Goal: Answer question/provide support: Share knowledge or assist other users

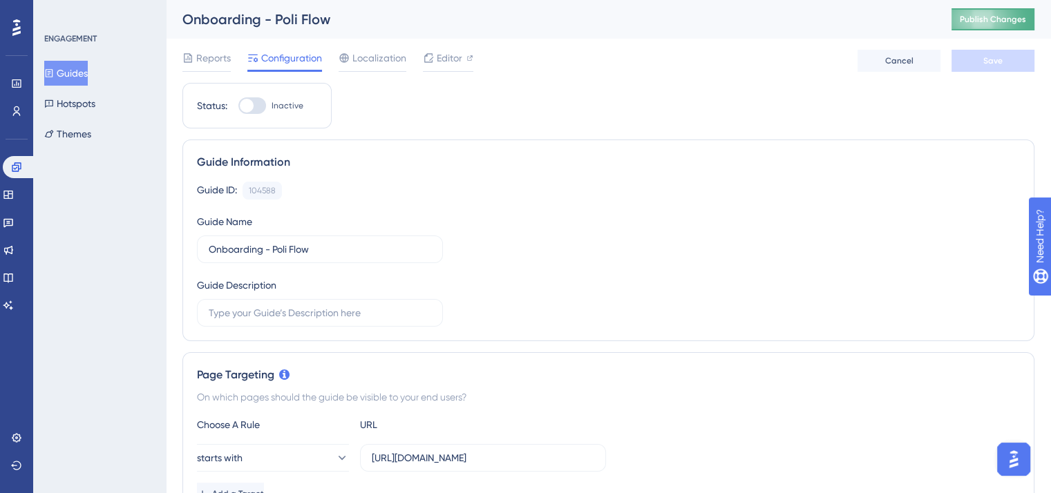
click at [989, 25] on button "Publish Changes" at bounding box center [993, 19] width 83 height 22
click at [66, 68] on button "Guides" at bounding box center [66, 73] width 44 height 25
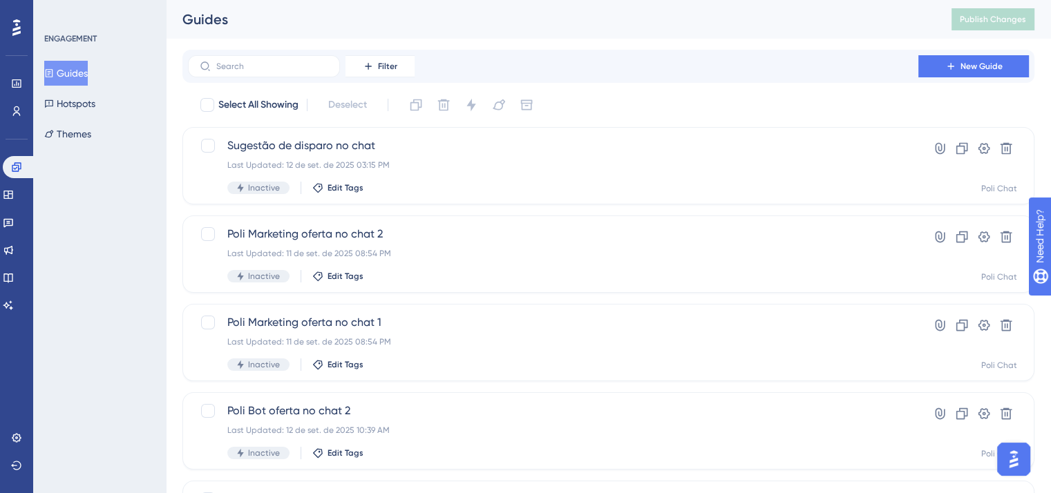
click at [1019, 458] on img "Open AI Assistant Launcher" at bounding box center [1013, 459] width 25 height 25
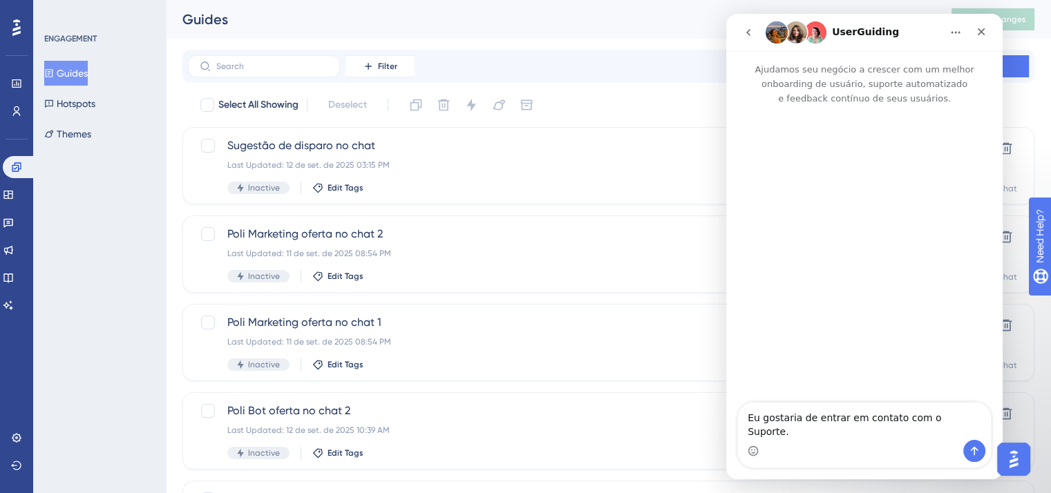
scroll to position [0, 0]
click at [751, 27] on icon "go back" at bounding box center [748, 32] width 11 height 11
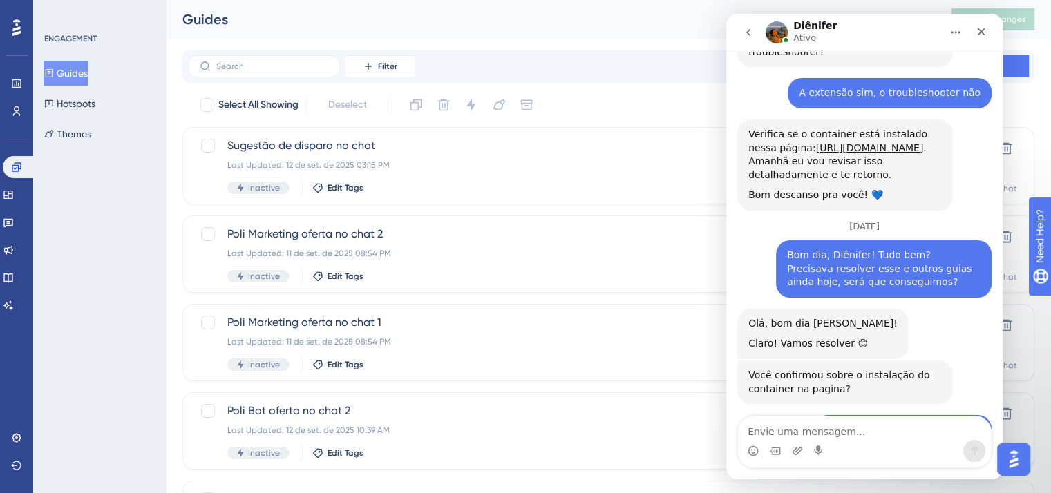
scroll to position [5088, 0]
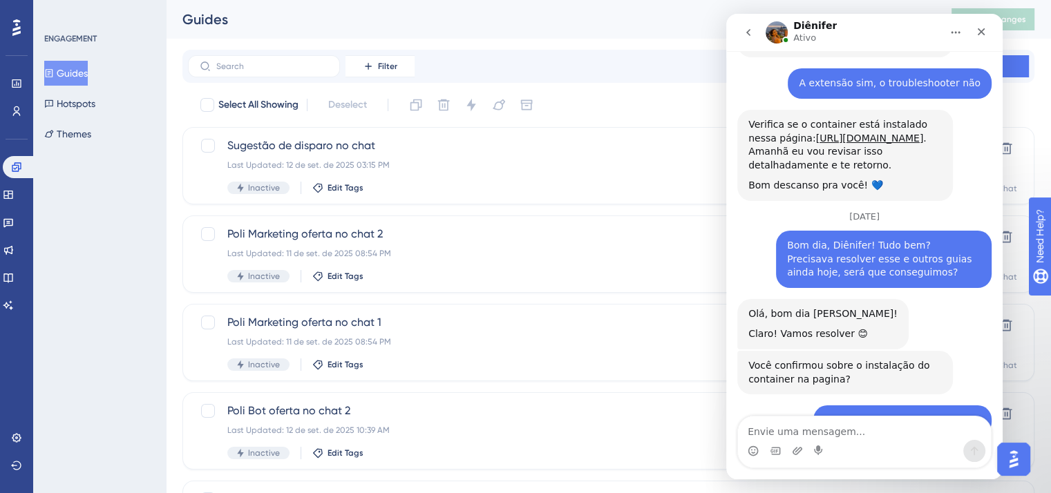
click at [871, 428] on textarea "Envie uma mensagem..." at bounding box center [864, 428] width 253 height 23
type textarea "Oi, já tem alguma resposta?"
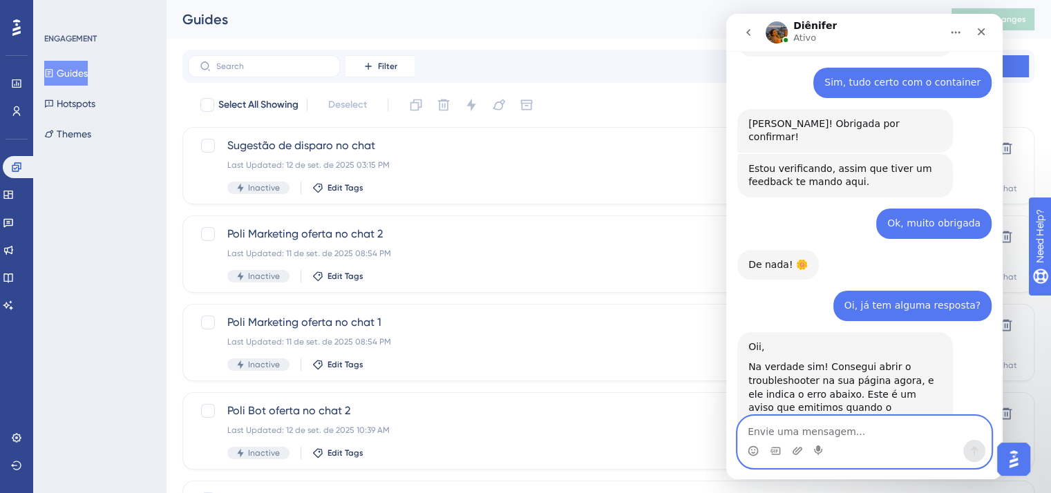
scroll to position [5430, 0]
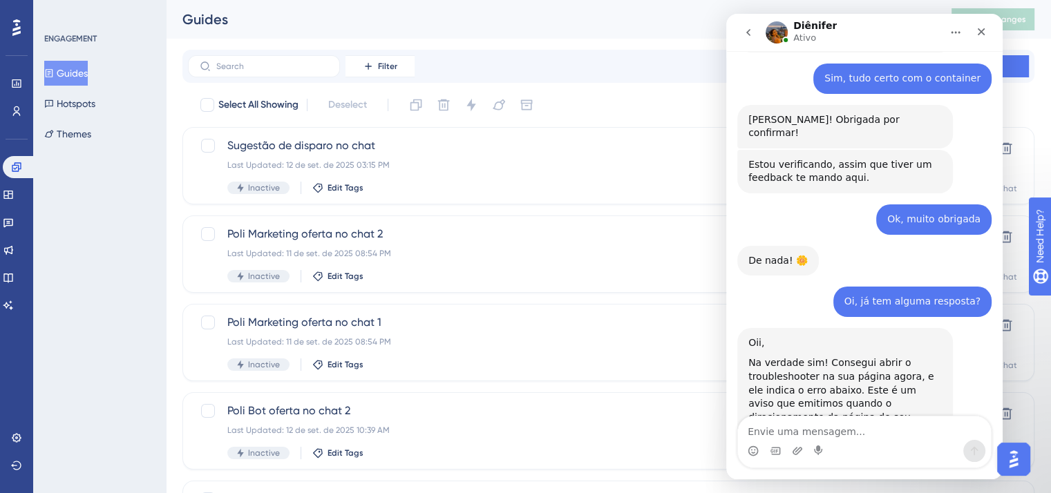
click at [804, 453] on link "artigo" at bounding box center [789, 458] width 28 height 11
click at [874, 432] on textarea "Envie uma mensagem..." at bounding box center [864, 428] width 253 height 23
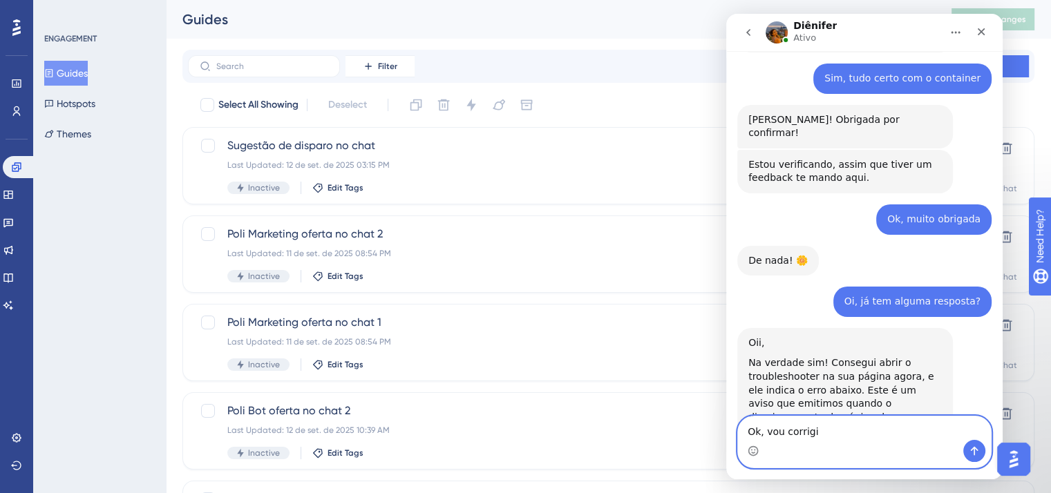
type textarea "Ok, vou corrigir"
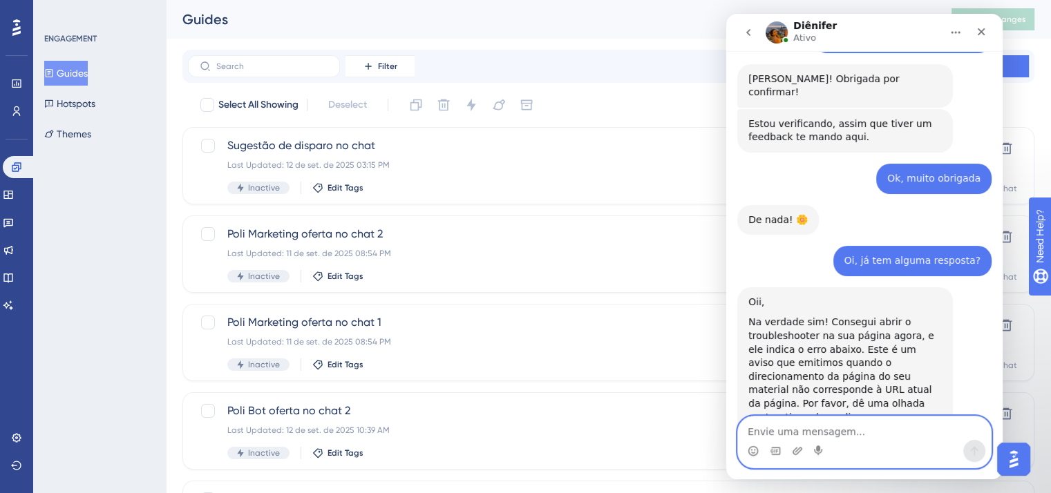
scroll to position [5472, 0]
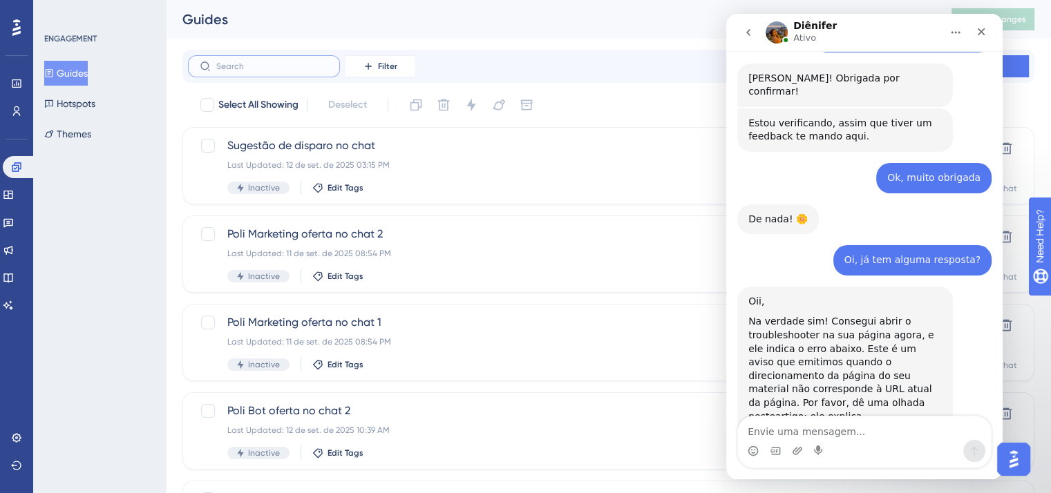
click at [285, 64] on input "text" at bounding box center [272, 67] width 112 height 10
click at [383, 64] on span "Filter" at bounding box center [387, 66] width 19 height 11
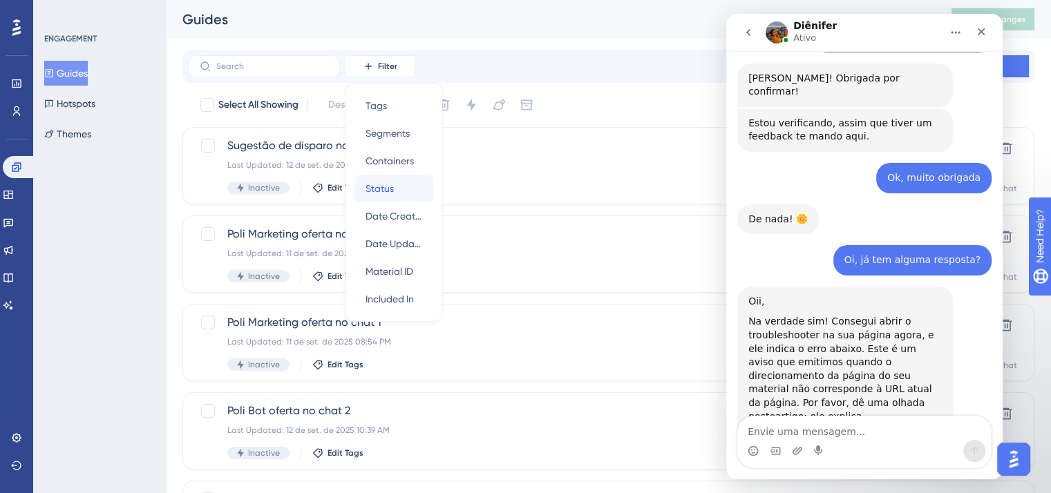
click at [404, 193] on div "Status Status" at bounding box center [394, 189] width 57 height 28
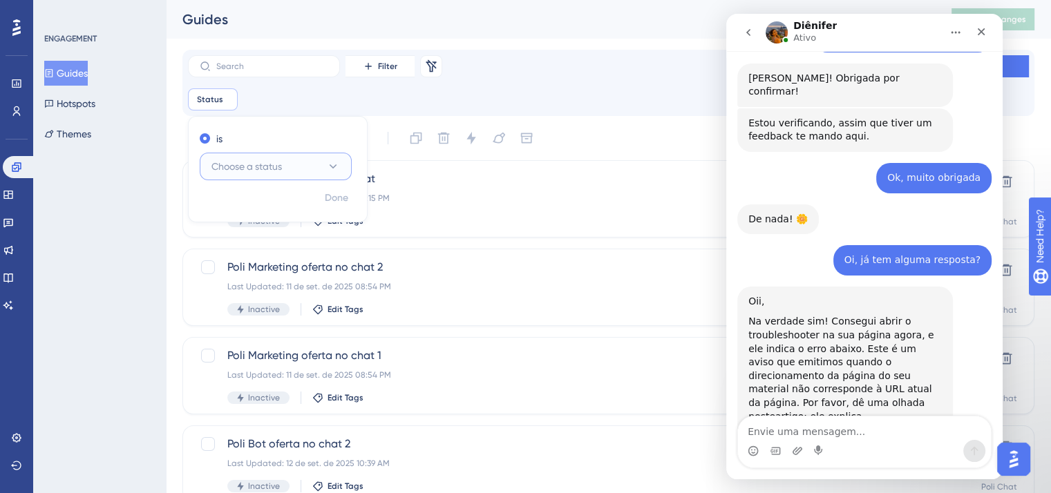
click at [258, 157] on button "Choose a status" at bounding box center [276, 167] width 152 height 28
click at [288, 213] on div "Active Active" at bounding box center [276, 209] width 112 height 28
click at [342, 200] on span "Done" at bounding box center [336, 198] width 23 height 17
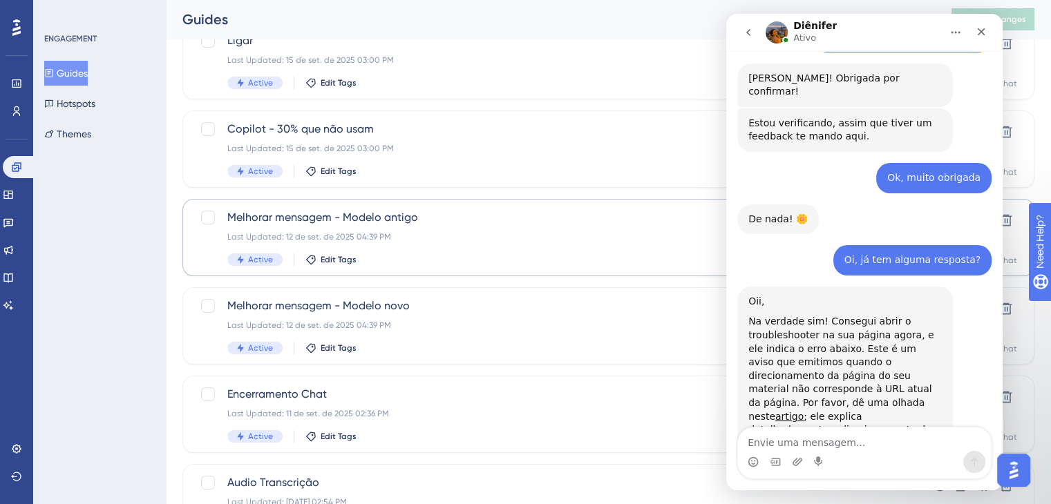
scroll to position [5514, 0]
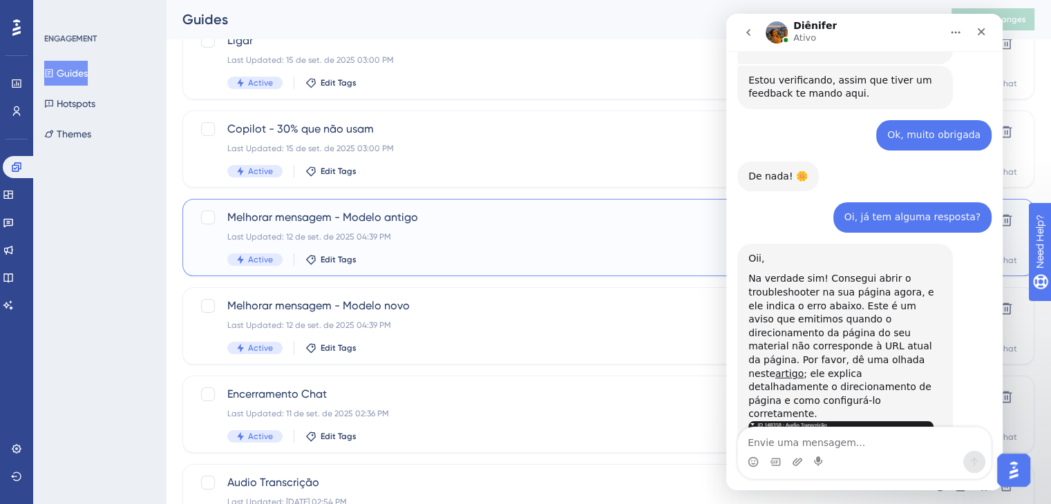
click at [423, 220] on span "Melhorar mensagem - Modelo antigo" at bounding box center [553, 217] width 652 height 17
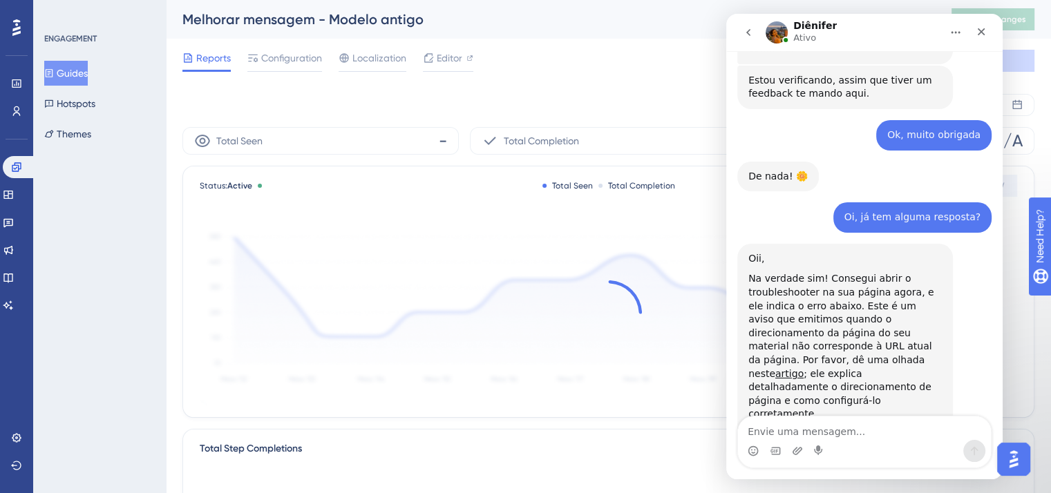
scroll to position [5525, 0]
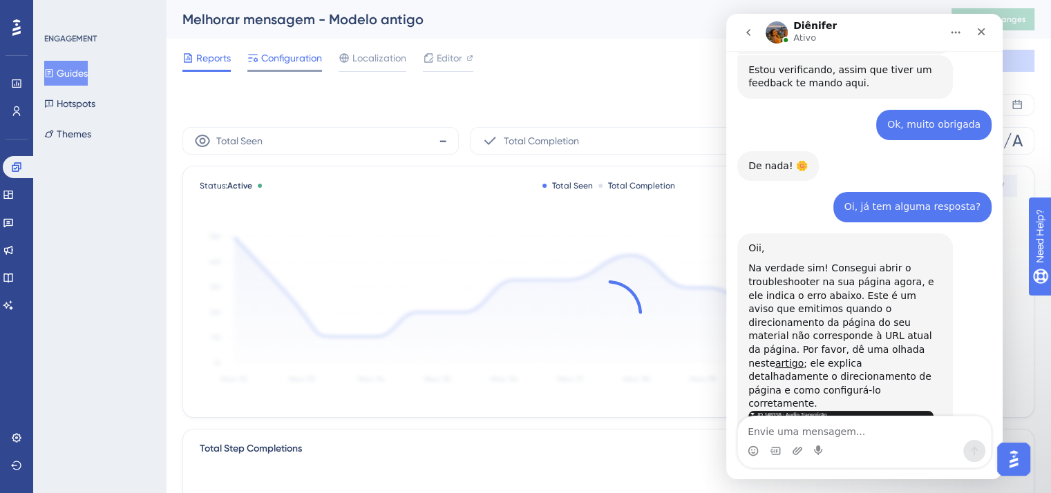
click at [285, 53] on span "Configuration" at bounding box center [291, 58] width 61 height 17
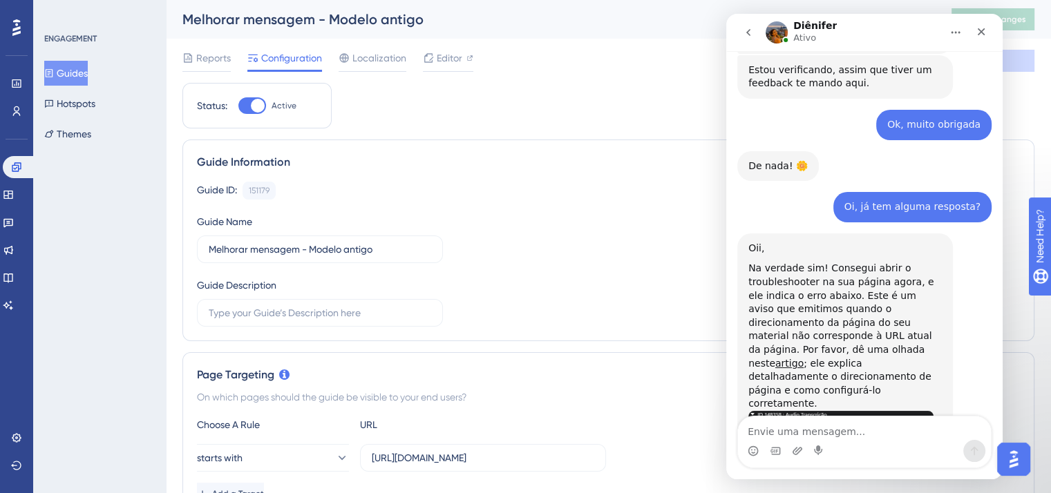
click at [242, 105] on div at bounding box center [252, 105] width 28 height 17
click at [238, 106] on input "Active" at bounding box center [238, 106] width 1 height 1
checkbox input "false"
click at [1025, 55] on button "Save" at bounding box center [993, 61] width 83 height 22
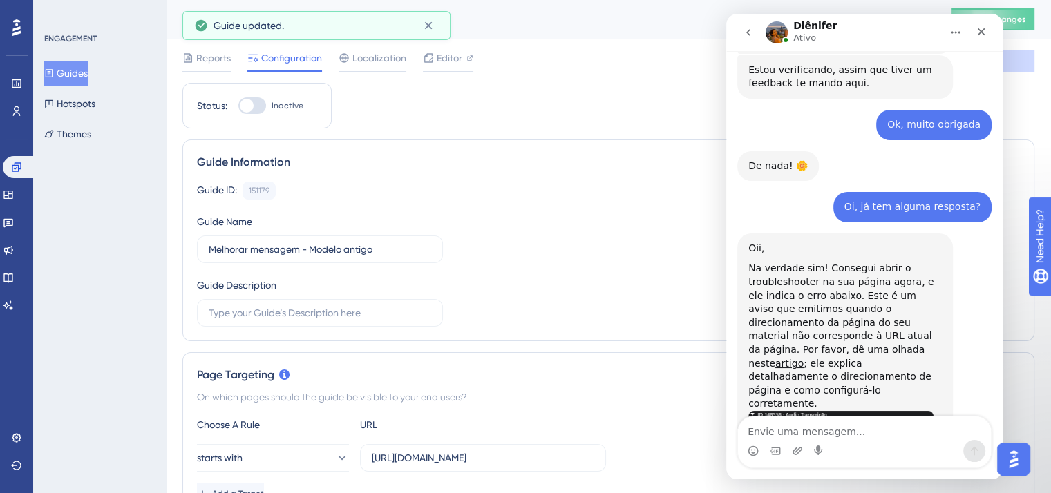
click at [88, 70] on button "Guides" at bounding box center [66, 73] width 44 height 25
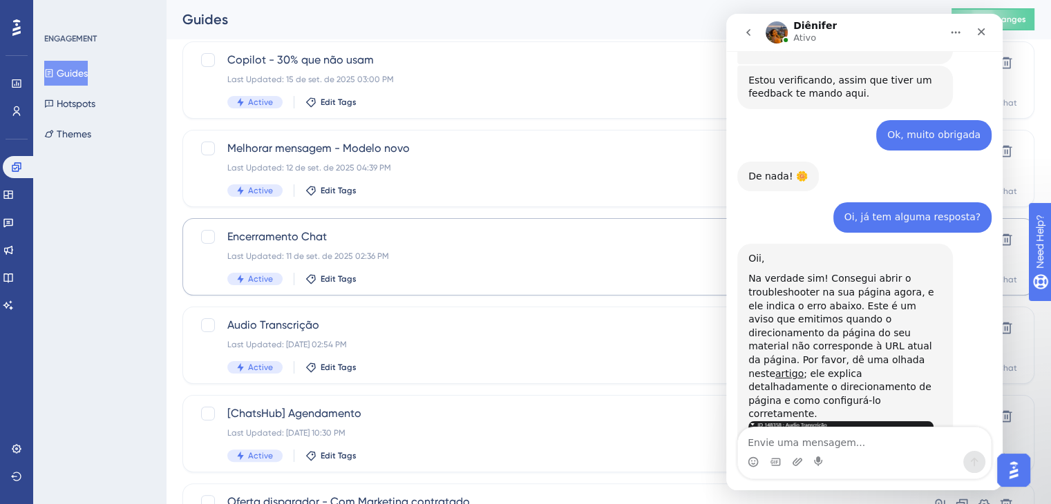
scroll to position [69, 0]
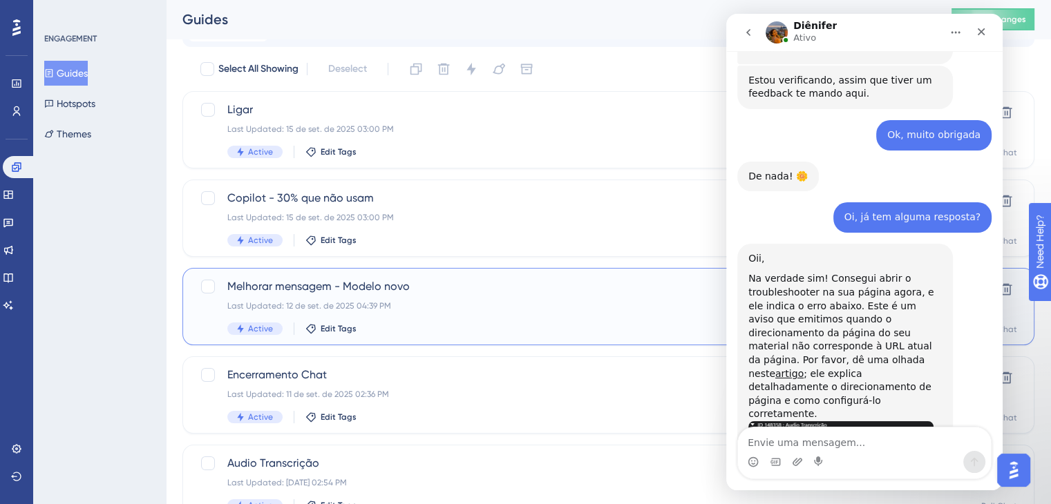
click at [442, 291] on span "Melhorar mensagem - Modelo novo" at bounding box center [553, 286] width 652 height 17
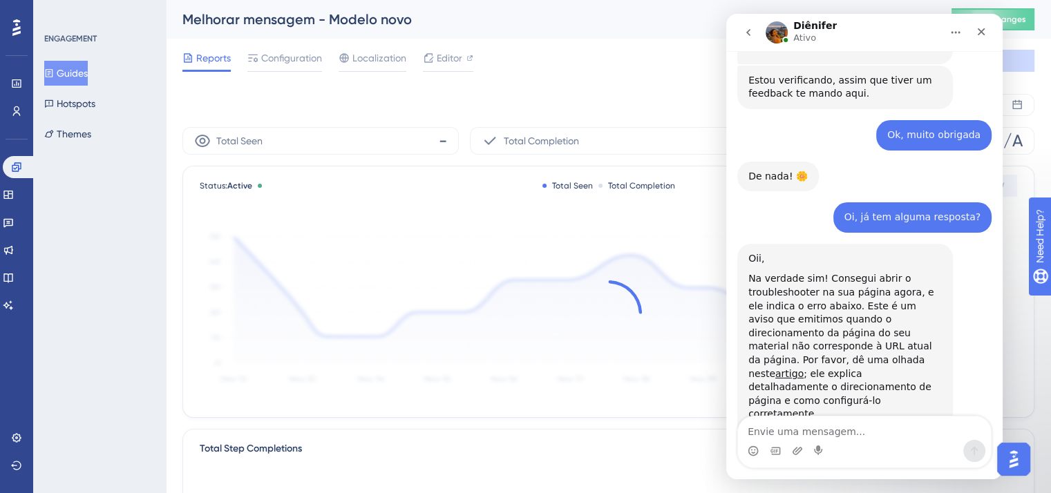
scroll to position [5525, 0]
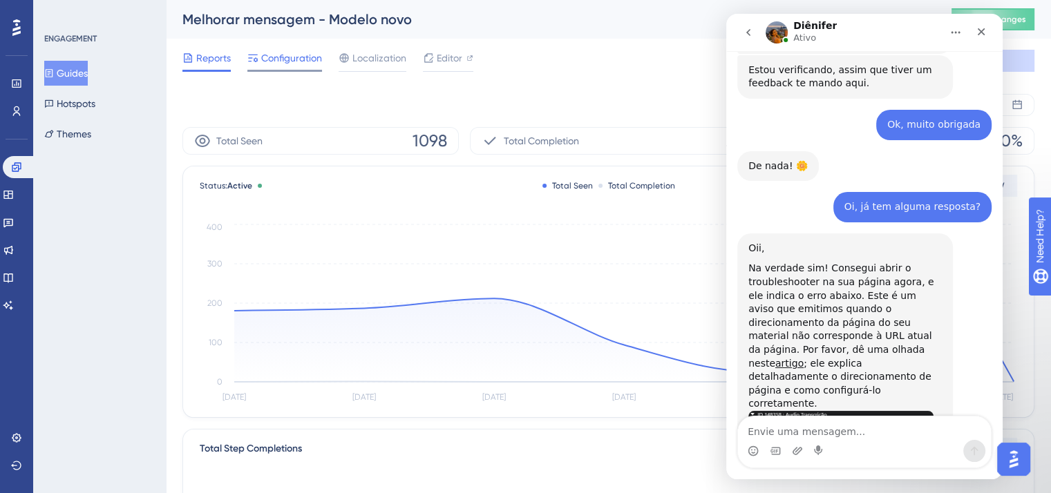
click at [281, 58] on span "Configuration" at bounding box center [291, 58] width 61 height 17
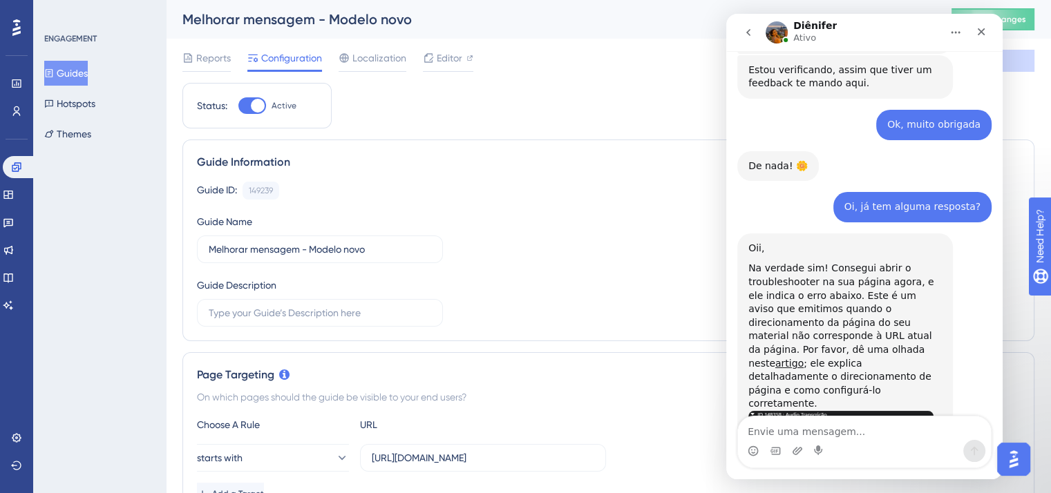
click at [250, 111] on div at bounding box center [252, 105] width 28 height 17
click at [238, 106] on input "Active" at bounding box center [238, 106] width 1 height 1
checkbox input "false"
click at [1025, 62] on button "Save" at bounding box center [993, 61] width 83 height 22
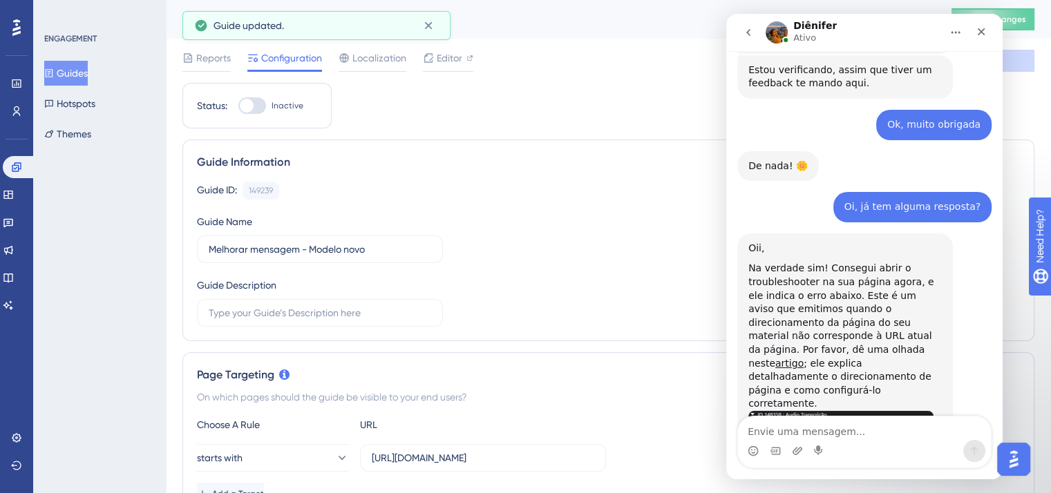
click at [83, 78] on button "Guides" at bounding box center [66, 73] width 44 height 25
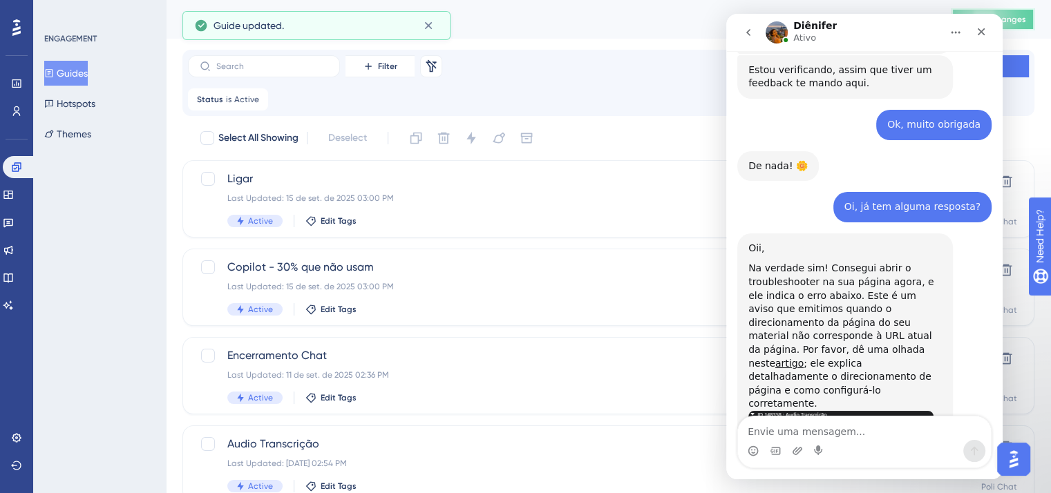
click at [1026, 20] on span "Publish Changes" at bounding box center [993, 19] width 66 height 11
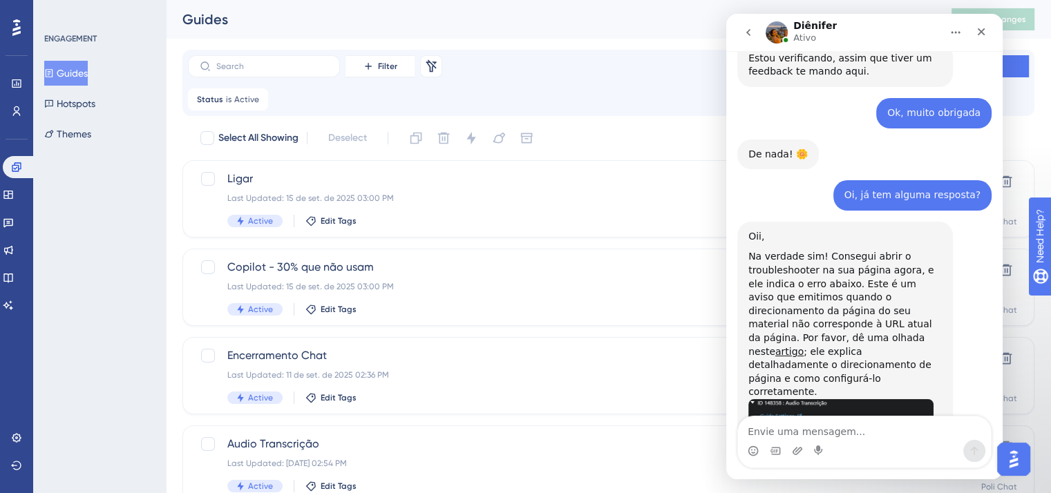
scroll to position [5547, 0]
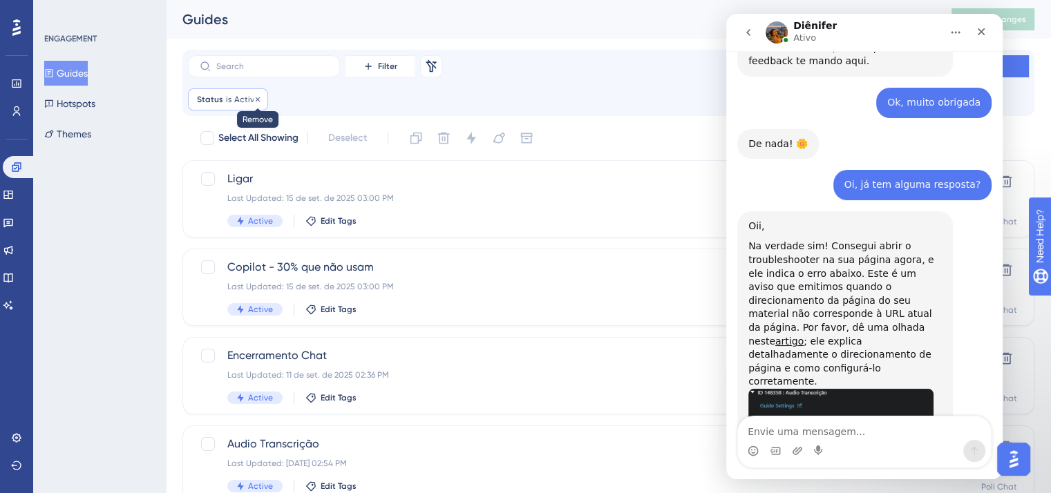
click at [254, 100] on icon at bounding box center [258, 99] width 8 height 8
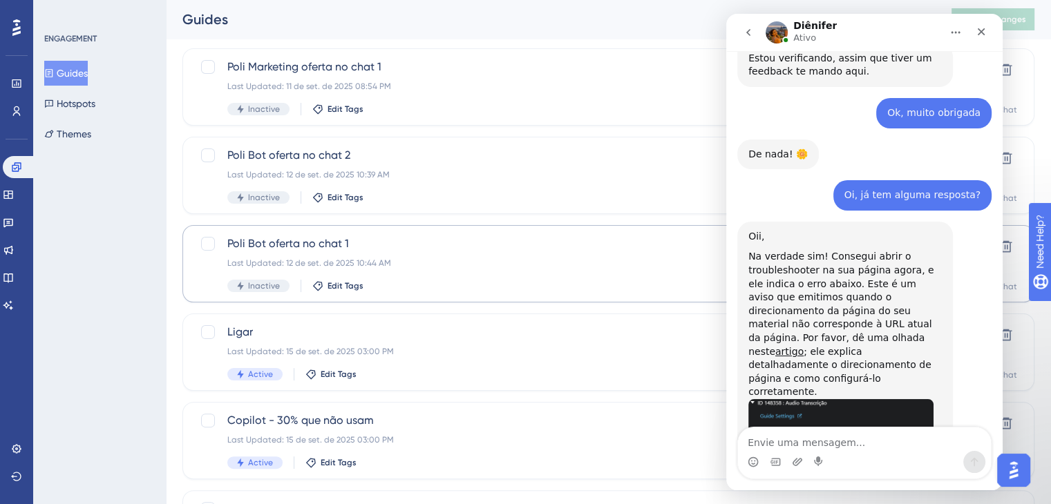
scroll to position [276, 0]
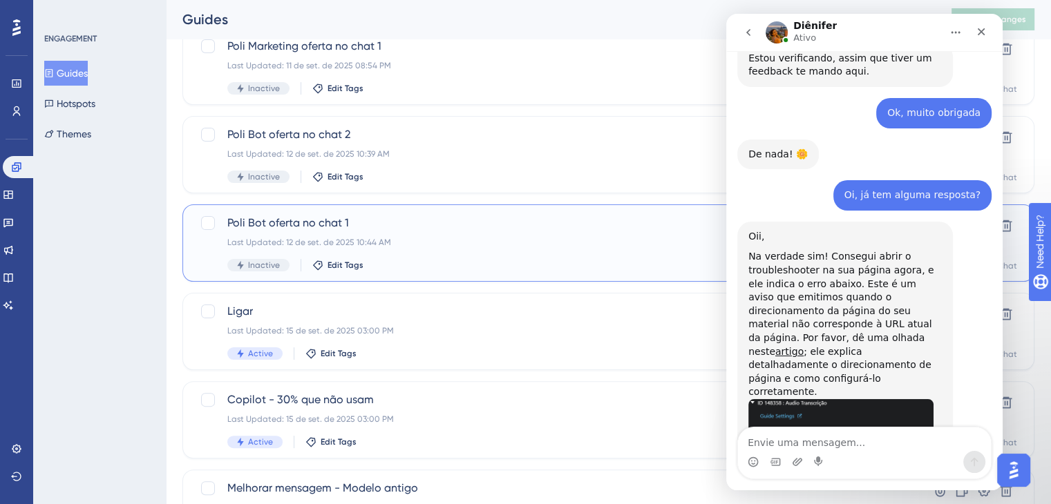
click at [422, 233] on div "Poli Bot oferta no chat 1 Last Updated: [DATE] 10:44 AM Inactive Edit Tags" at bounding box center [553, 243] width 652 height 57
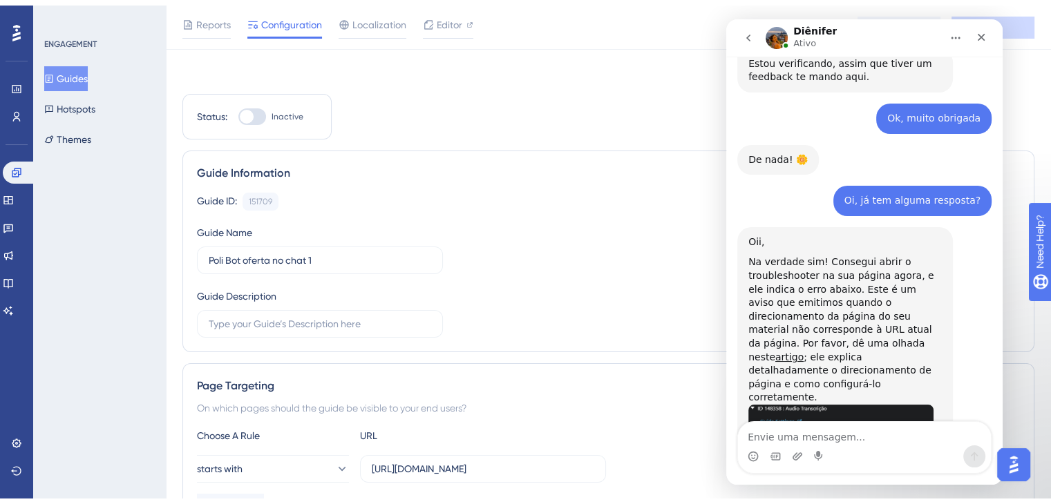
scroll to position [5547, 0]
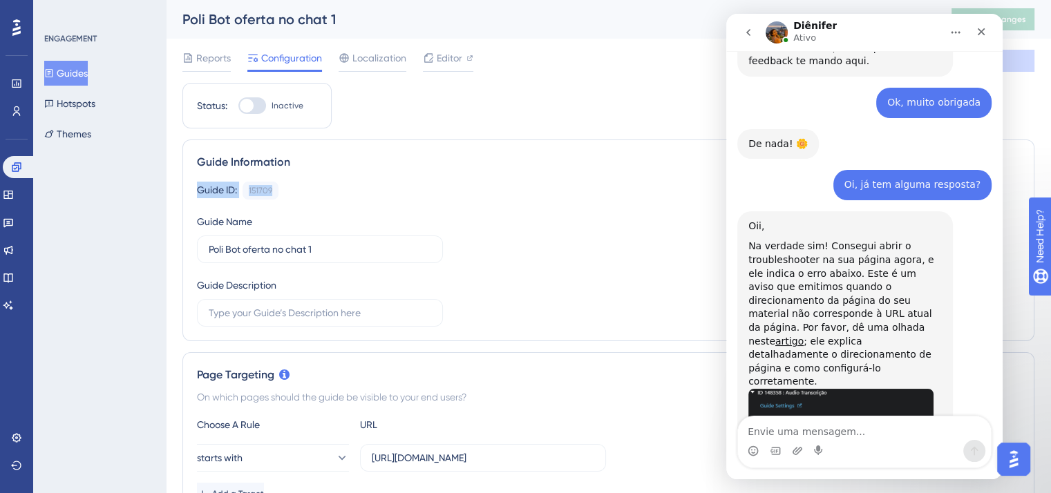
drag, startPoint x: 276, startPoint y: 187, endPoint x: 195, endPoint y: 189, distance: 80.9
click at [195, 189] on div "Guide Information Guide ID: 151709 Copy Guide Name Poli Bot oferta no chat 1 Gu…" at bounding box center [608, 241] width 852 height 202
copy div "Guide ID: 151709"
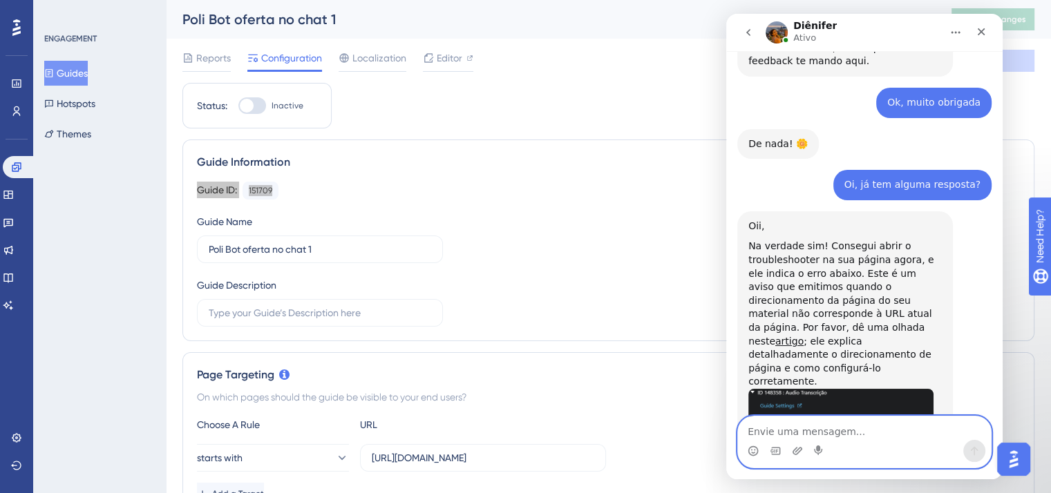
click at [895, 435] on textarea "Envie uma mensagem..." at bounding box center [864, 428] width 253 height 23
paste textarea "Guide ID: 151709"
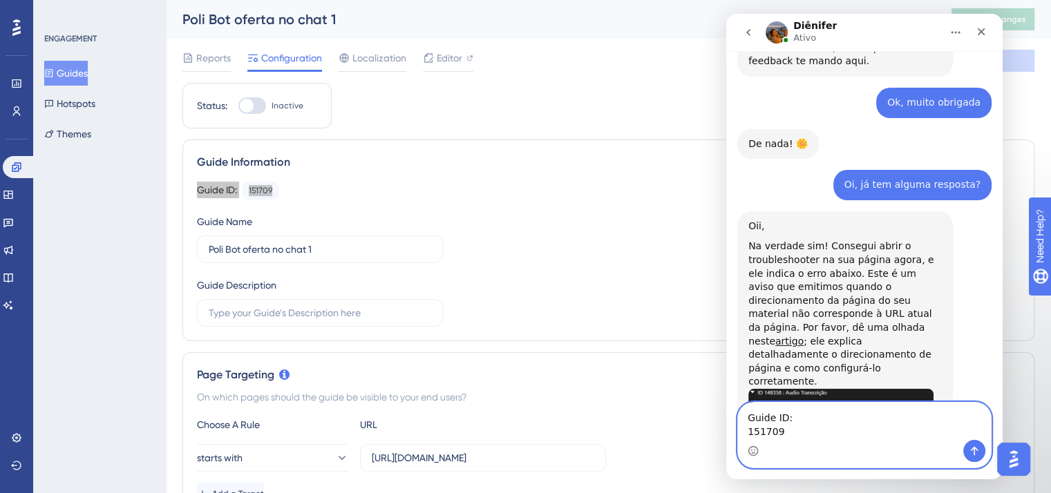
scroll to position [5561, 0]
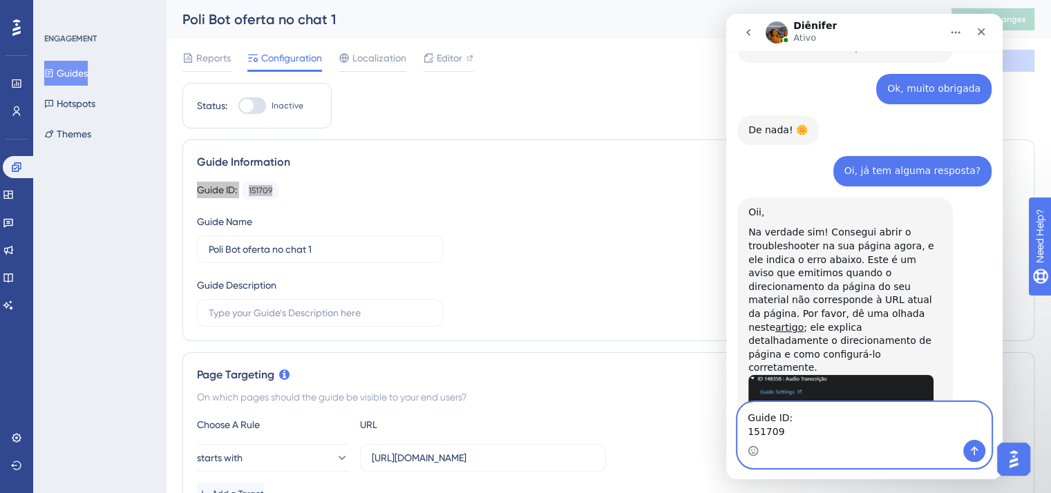
type textarea "Guide ID: 151709"
click at [972, 450] on icon "Enviar mensagem…" at bounding box center [975, 451] width 8 height 9
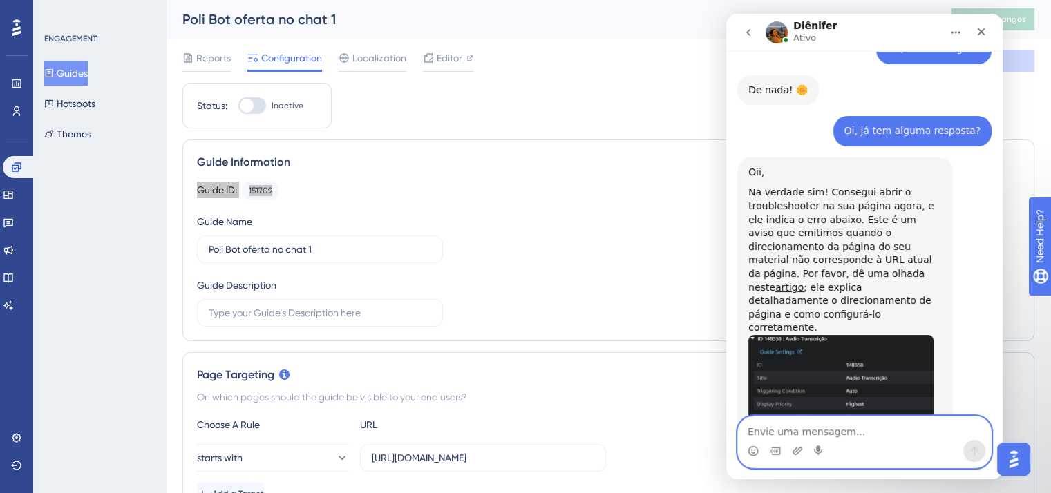
scroll to position [5601, 0]
click at [832, 426] on textarea "Envie uma mensagem..." at bounding box center [864, 428] width 253 height 23
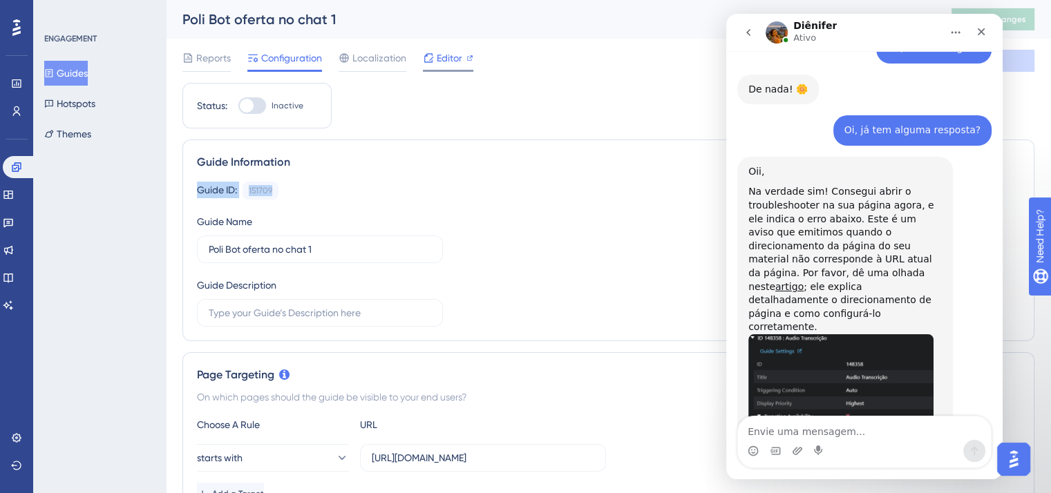
click at [435, 51] on div "Editor" at bounding box center [448, 58] width 50 height 17
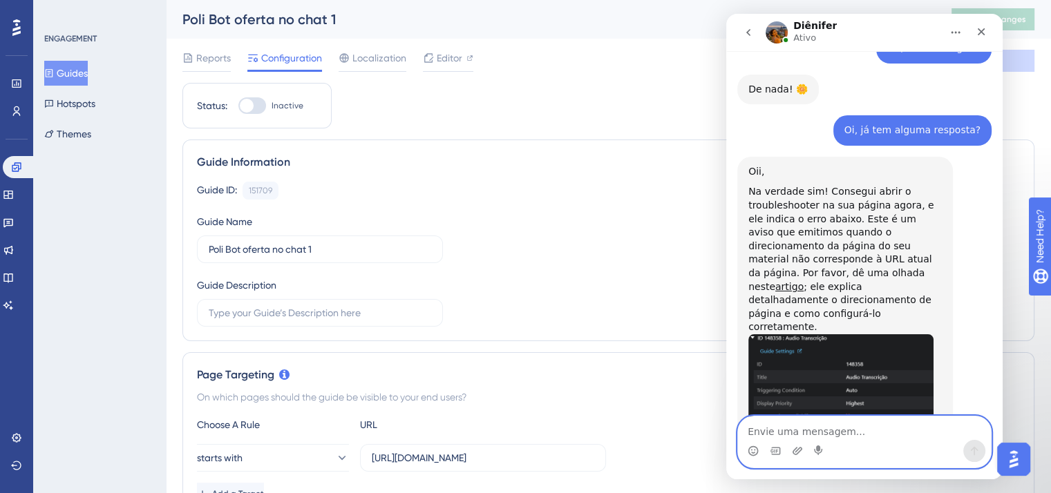
click at [863, 427] on textarea "Envie uma mensagem..." at bounding box center [864, 428] width 253 height 23
paste textarea "CSS selector .chatNotFoundContainer"
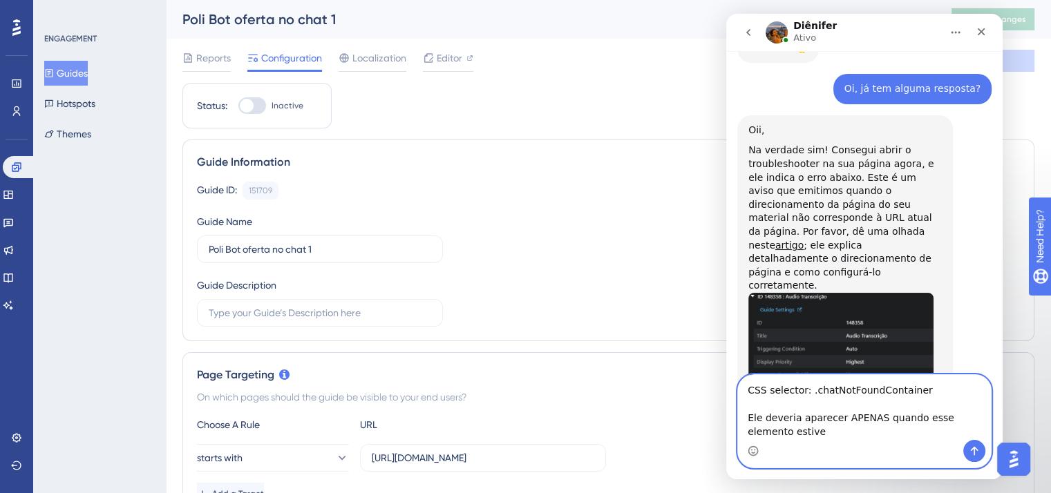
scroll to position [5657, 0]
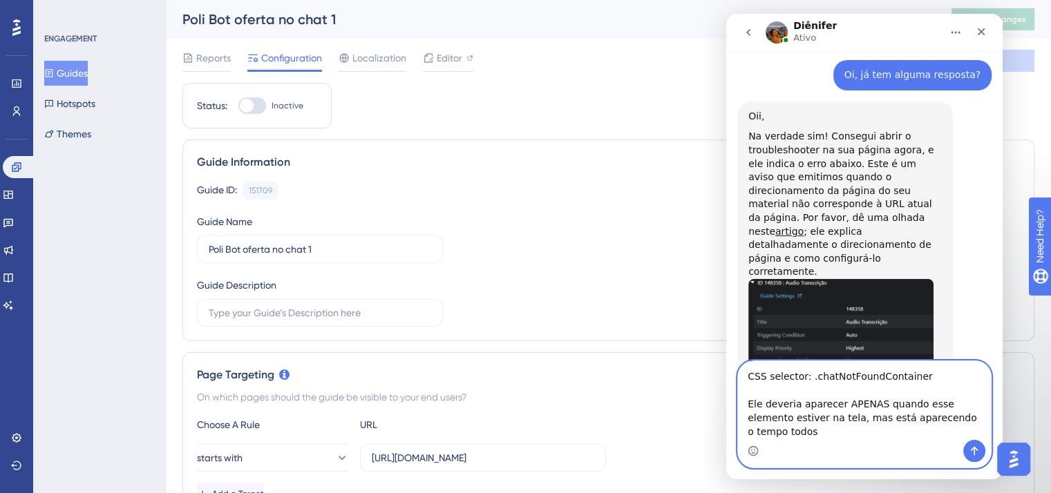
type textarea "CSS selector: .chatNotFoundContainer Ele deveria aparecer APENAS quando esse el…"
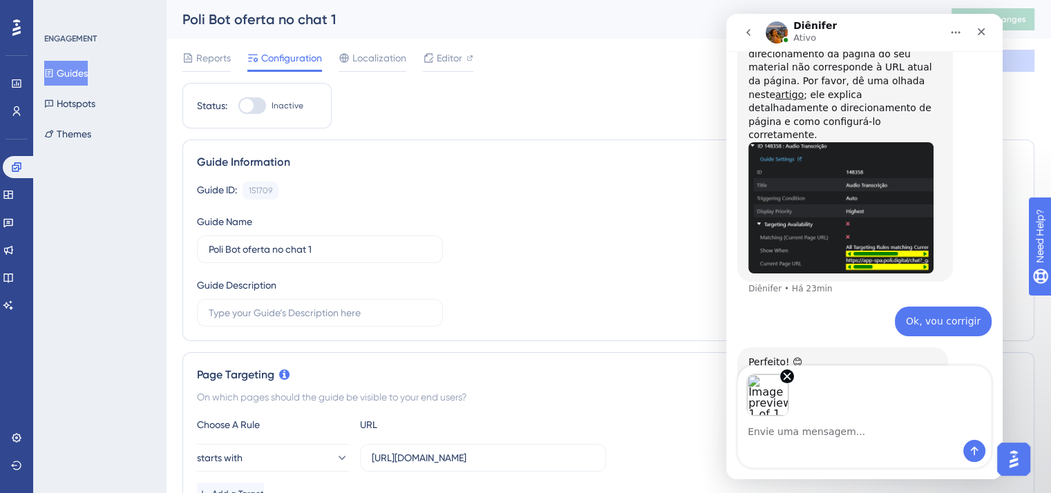
scroll to position [5844, 0]
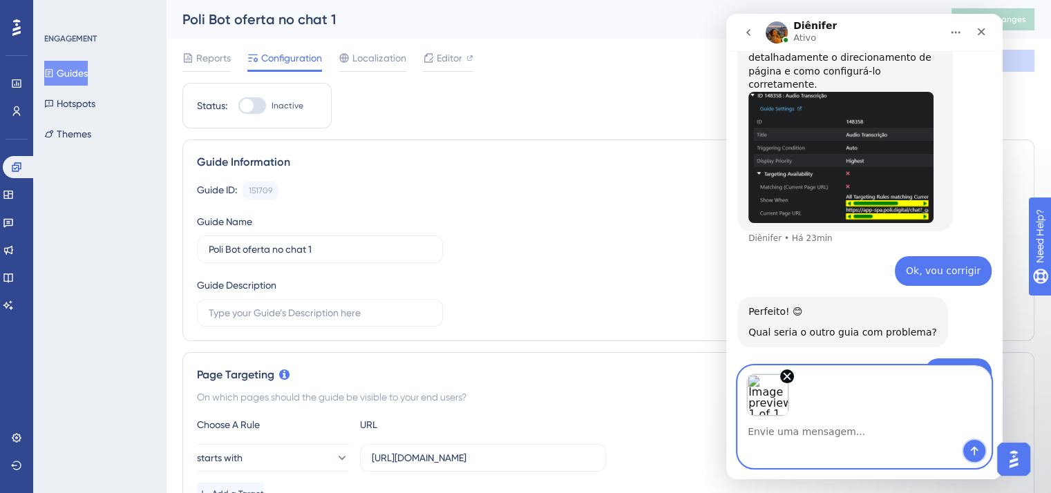
click at [972, 453] on icon "Enviar mensagem…" at bounding box center [974, 451] width 11 height 11
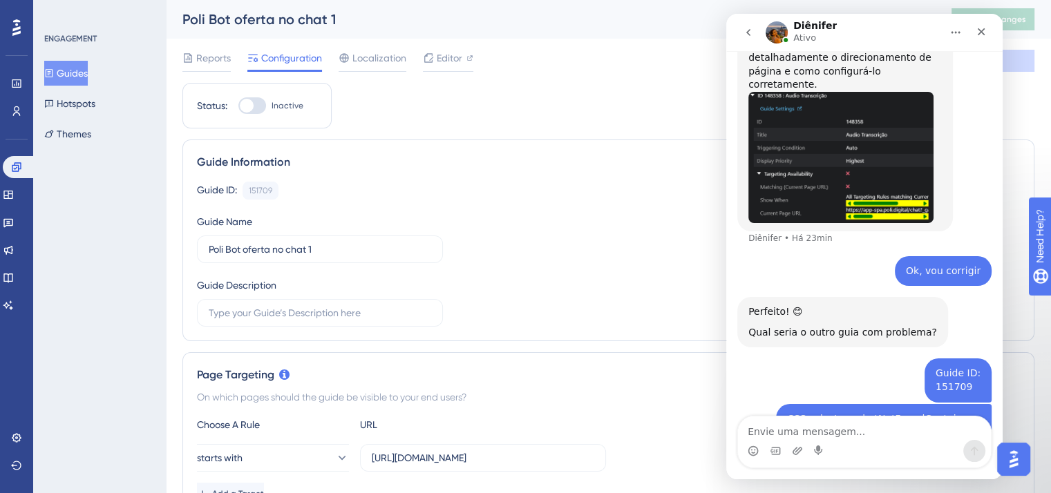
scroll to position [5863, 0]
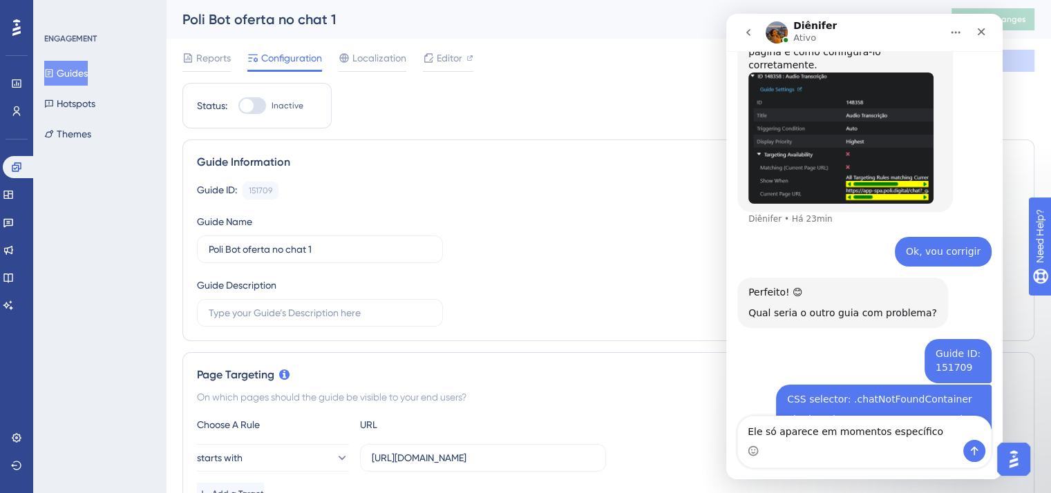
type textarea "Ele só aparece em momentos específicos"
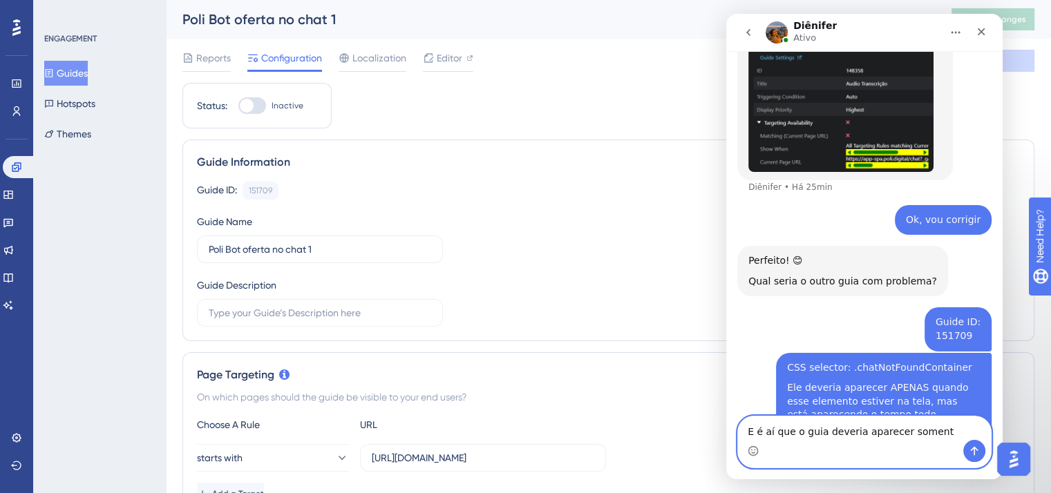
type textarea "E é aí que o guia deveria aparecer somente"
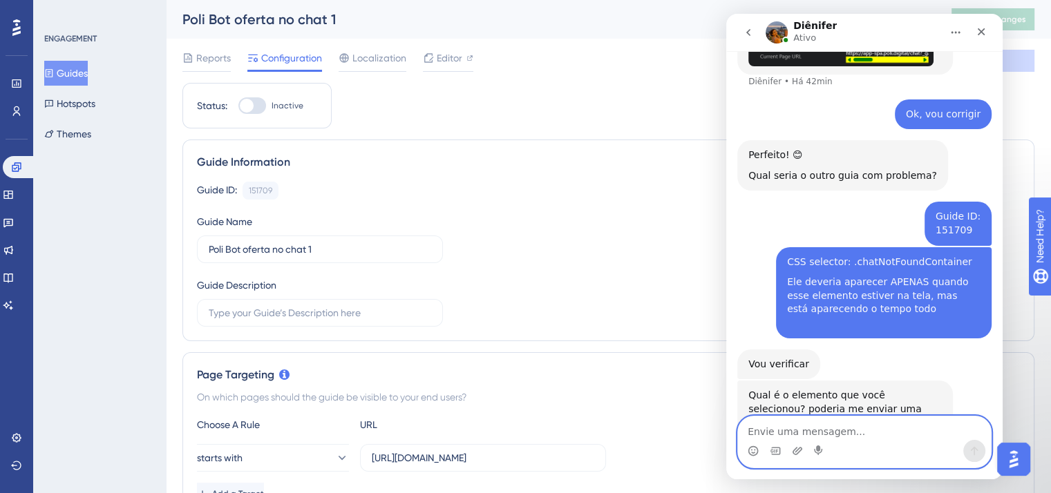
scroll to position [5999, 0]
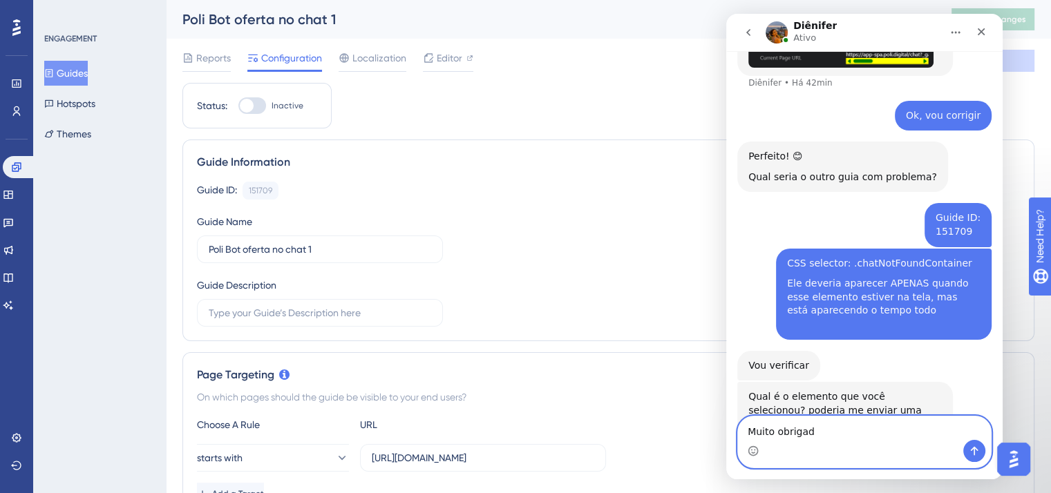
type textarea "Muito obrigada"
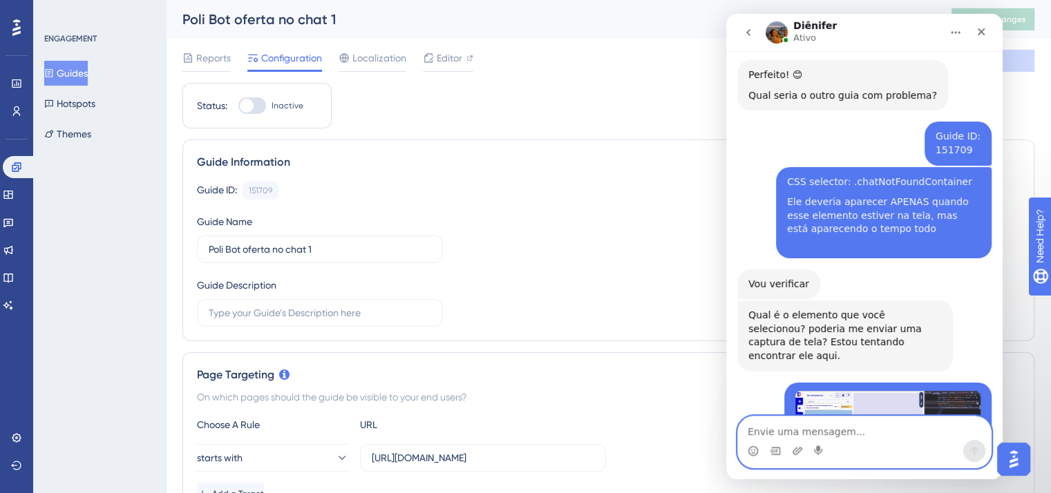
scroll to position [6154, 0]
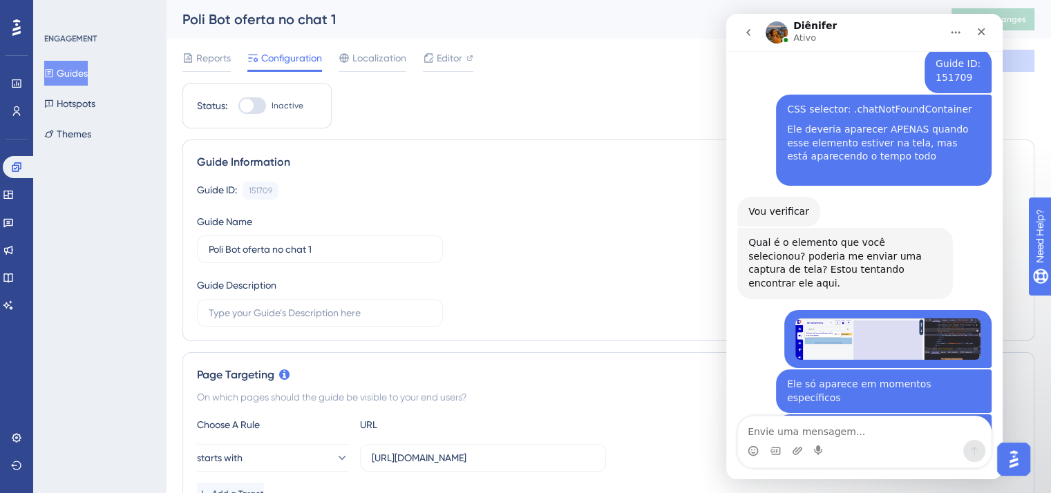
drag, startPoint x: 748, startPoint y: 346, endPoint x: 857, endPoint y: 343, distance: 109.2
copy div "#chatListContainerMaster"
click at [786, 424] on textarea "Envie uma mensagem..." at bounding box center [864, 428] width 253 height 23
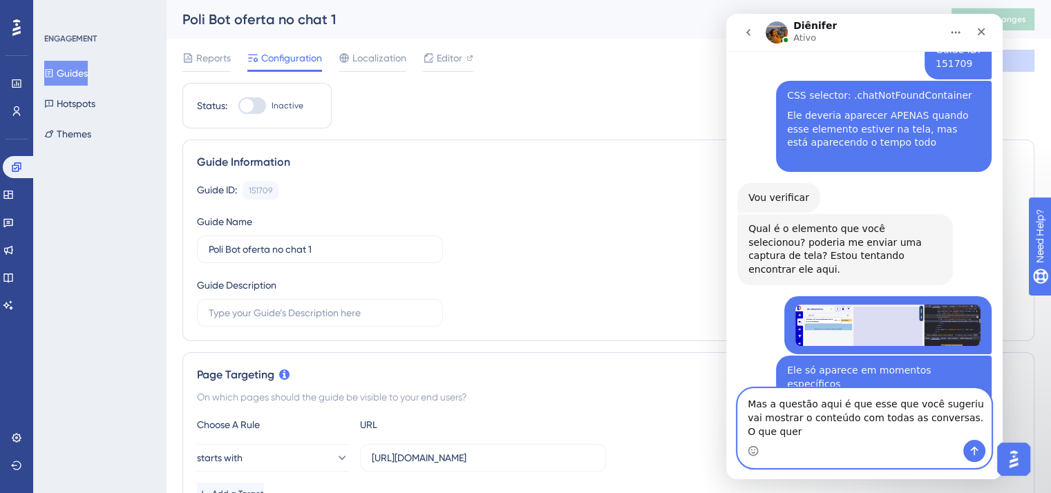
scroll to position [6181, 0]
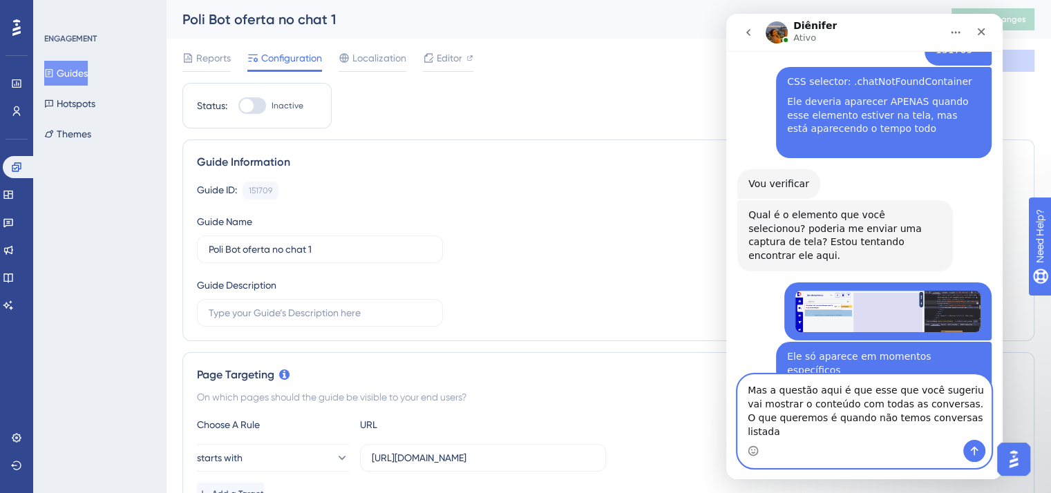
type textarea "Mas a questão aqui é que esse que você sugeriu vai mostrar o conteúdo com todas…"
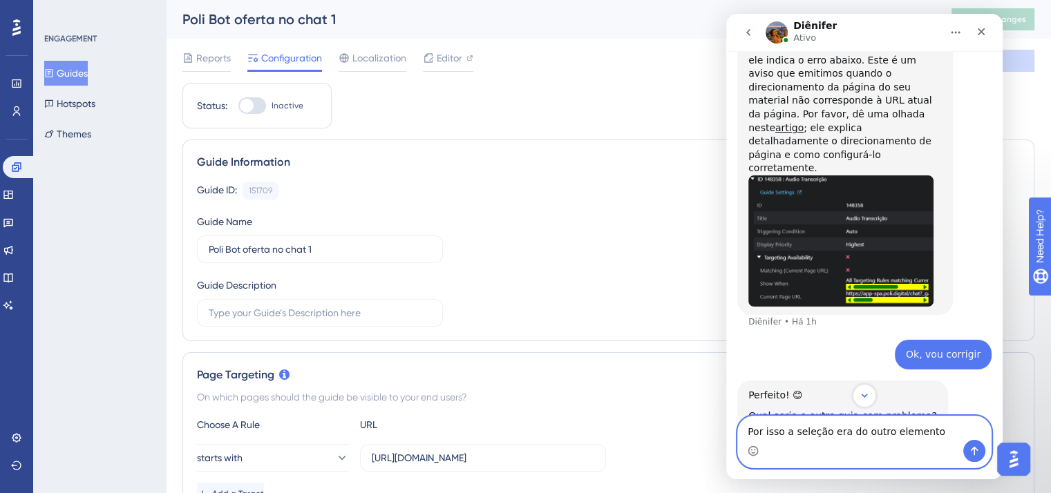
scroll to position [5752, 0]
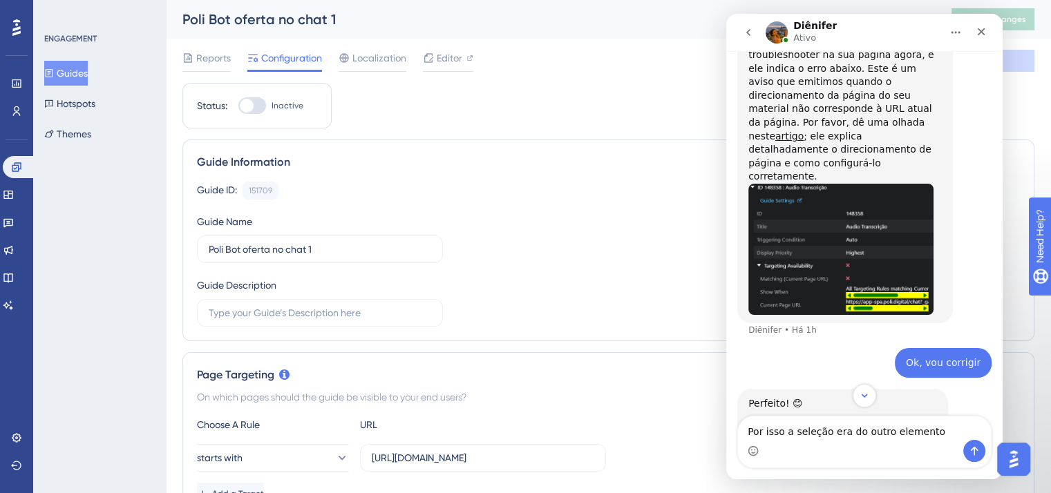
drag, startPoint x: 954, startPoint y: 254, endPoint x: 838, endPoint y: 251, distance: 115.4
copy div "chatNotFoundContainer"
click at [933, 432] on textarea "Por isso a seleção era do outro elemento" at bounding box center [864, 428] width 253 height 23
paste textarea "chatNotFoundContainer"
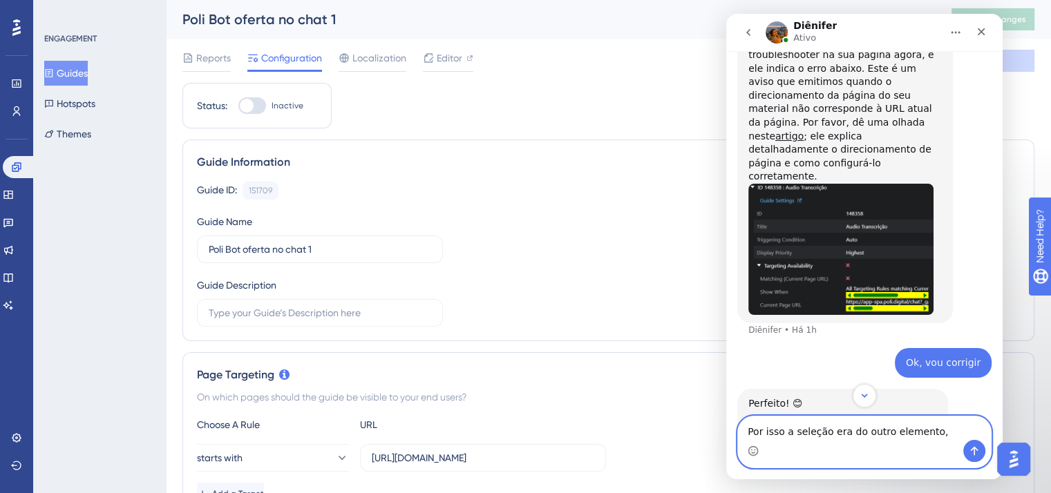
type textarea "Por isso a seleção era do outro elemento, chatNotFoundContainer"
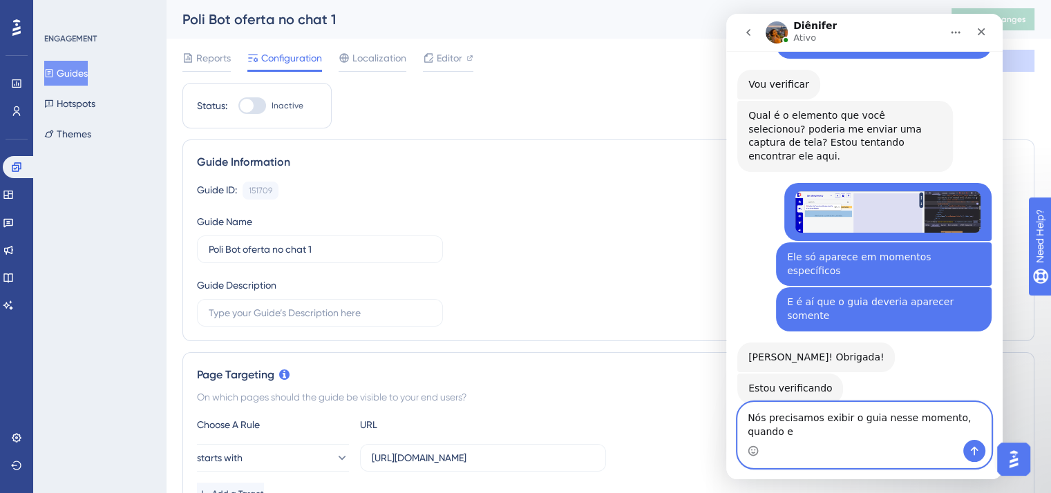
scroll to position [6295, 0]
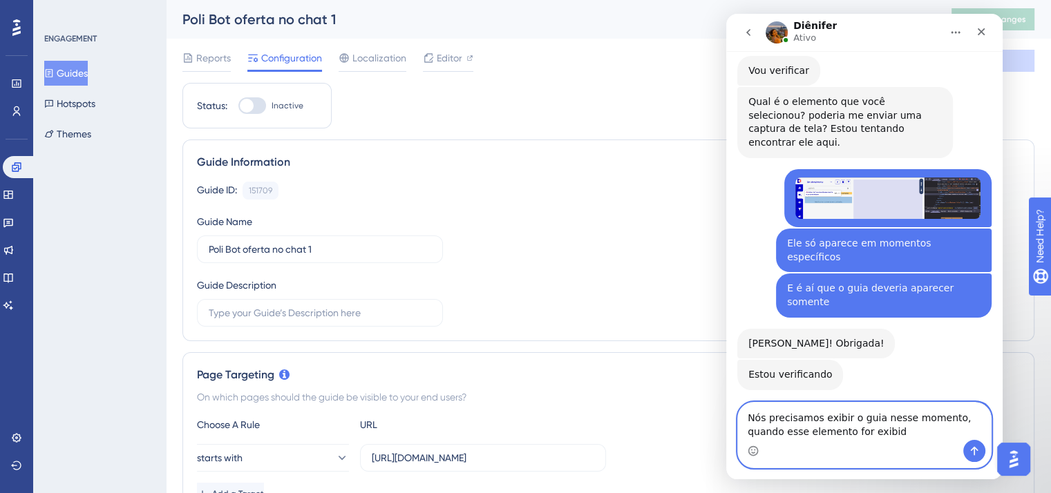
type textarea "Nós precisamos exibir o guia nesse momento, quando esse elemento for exibido"
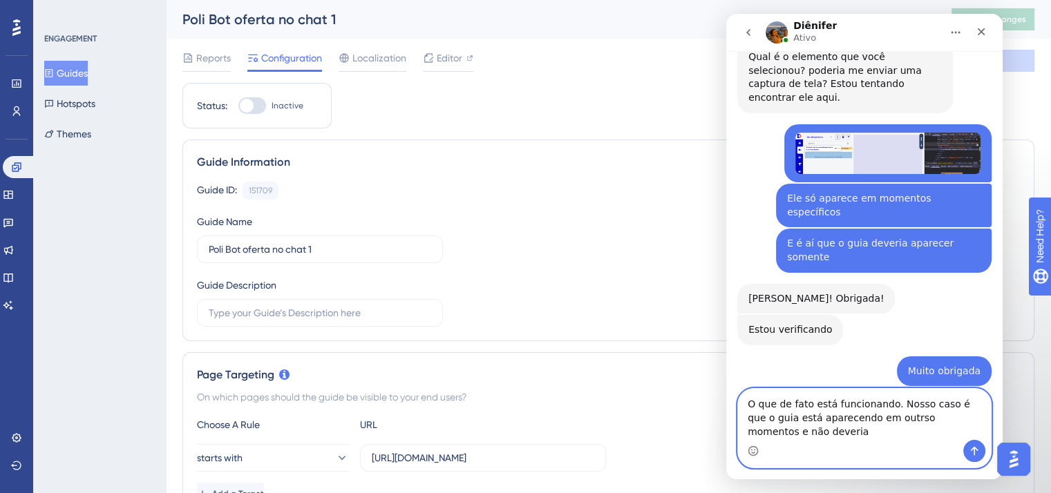
scroll to position [6353, 0]
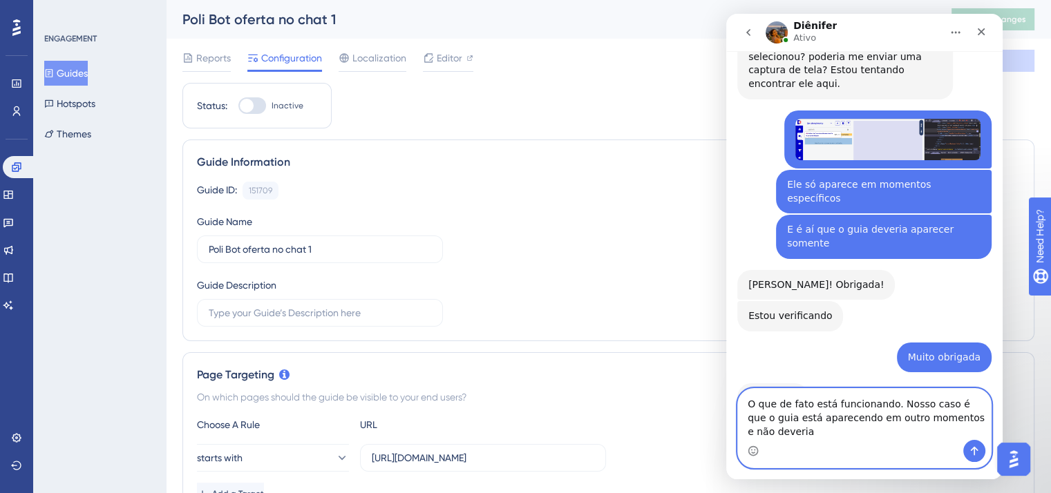
type textarea "O que de fato está funcionando. Nosso caso é que o guia está aparecendo em outr…"
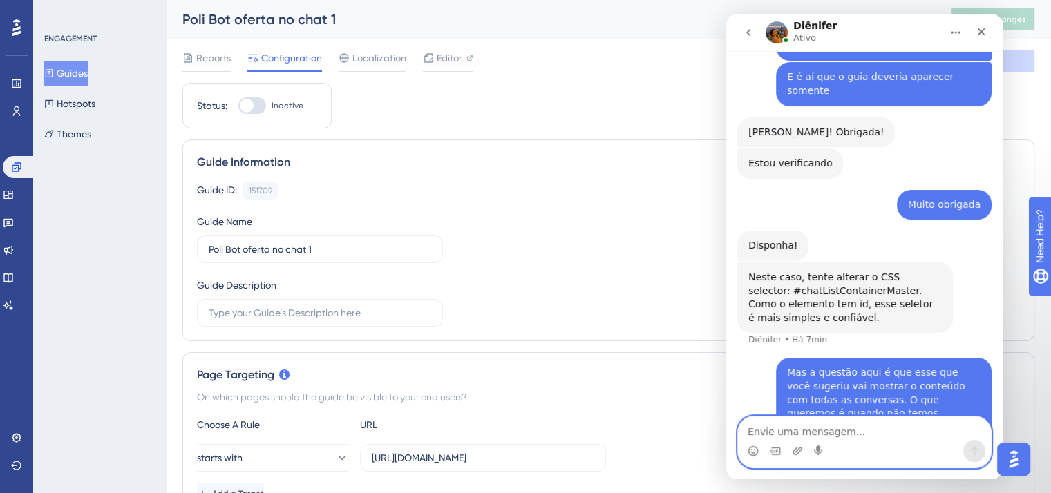
scroll to position [6485, 0]
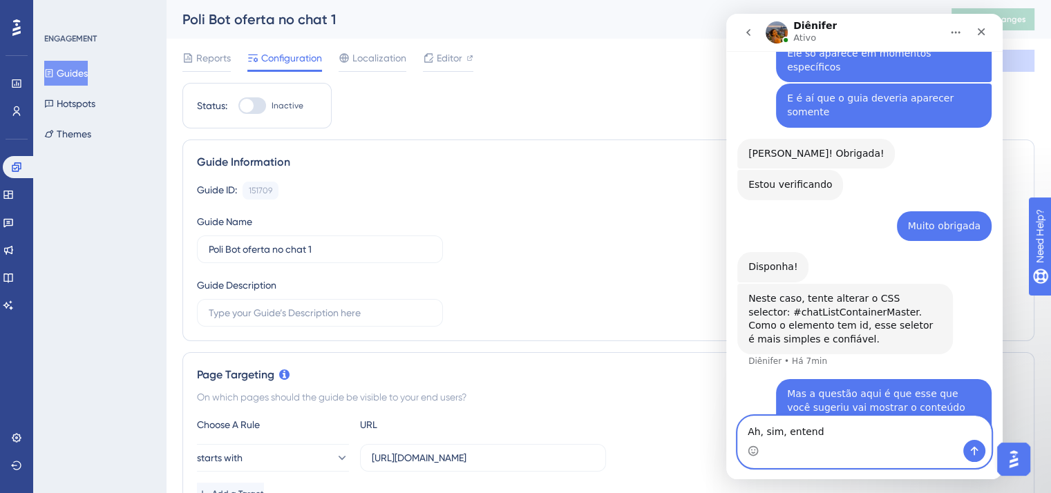
type textarea "Ah, sim, entendi"
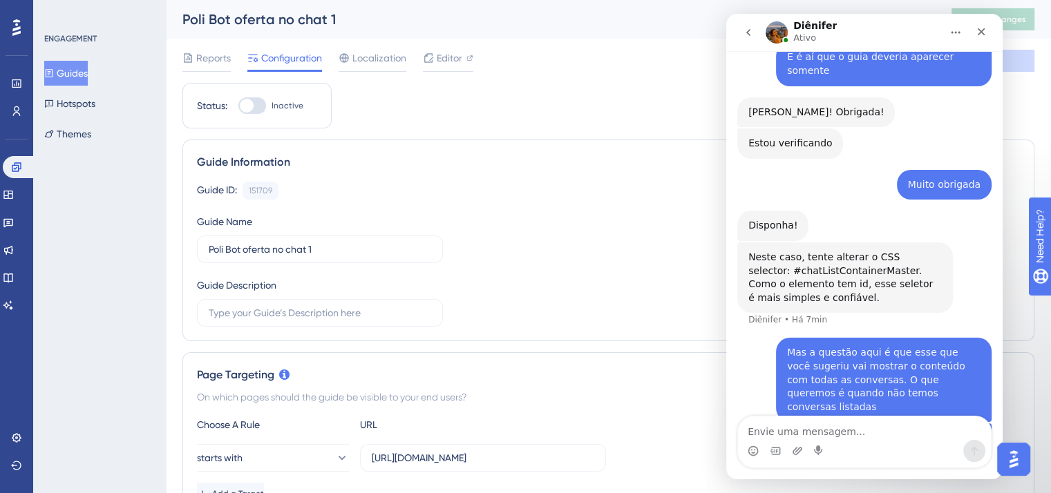
drag, startPoint x: 858, startPoint y: 299, endPoint x: 746, endPoint y: 301, distance: 111.3
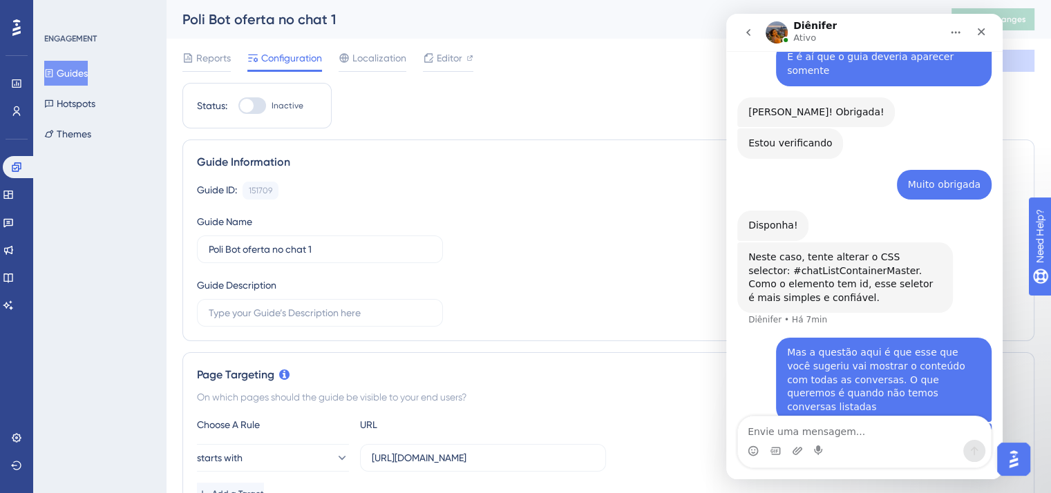
drag, startPoint x: 750, startPoint y: 299, endPoint x: 860, endPoint y: 306, distance: 110.8
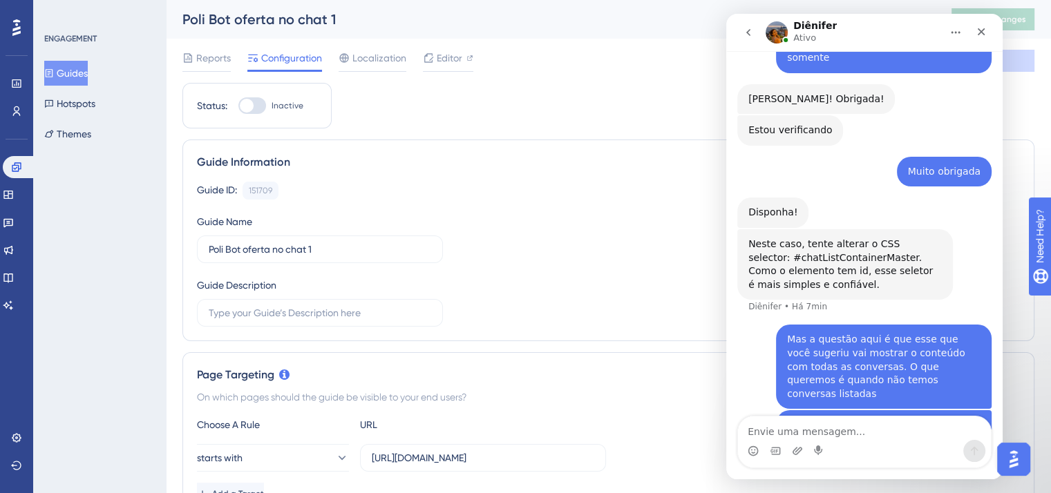
scroll to position [6540, 0]
copy div "#chatNotFoundContainer"
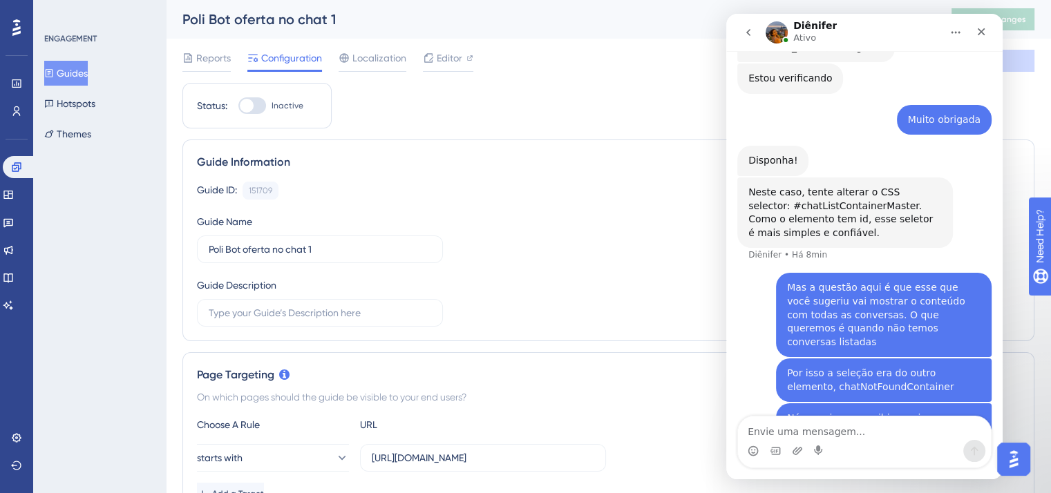
scroll to position [6592, 0]
click at [249, 103] on div at bounding box center [247, 106] width 14 height 14
click at [238, 106] on input "Inactive" at bounding box center [238, 106] width 1 height 1
checkbox input "true"
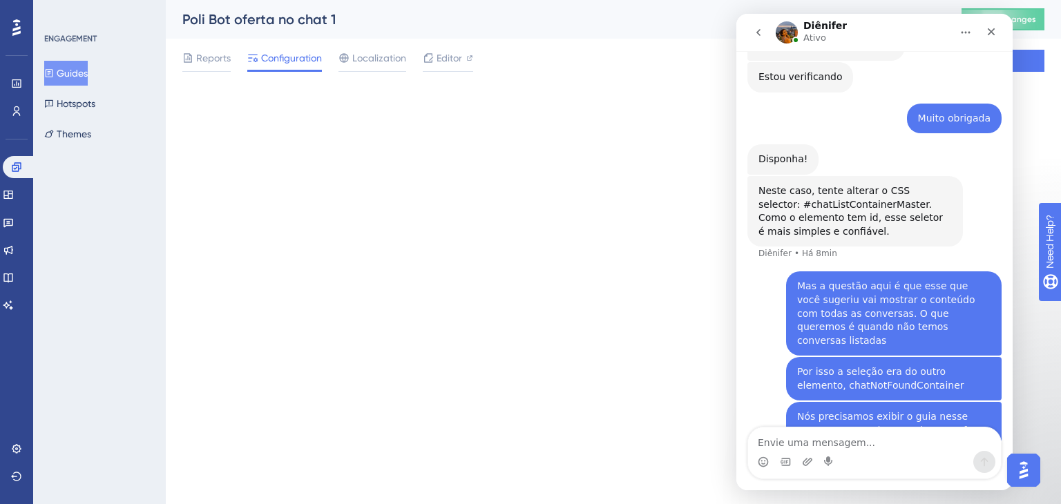
scroll to position [6582, 0]
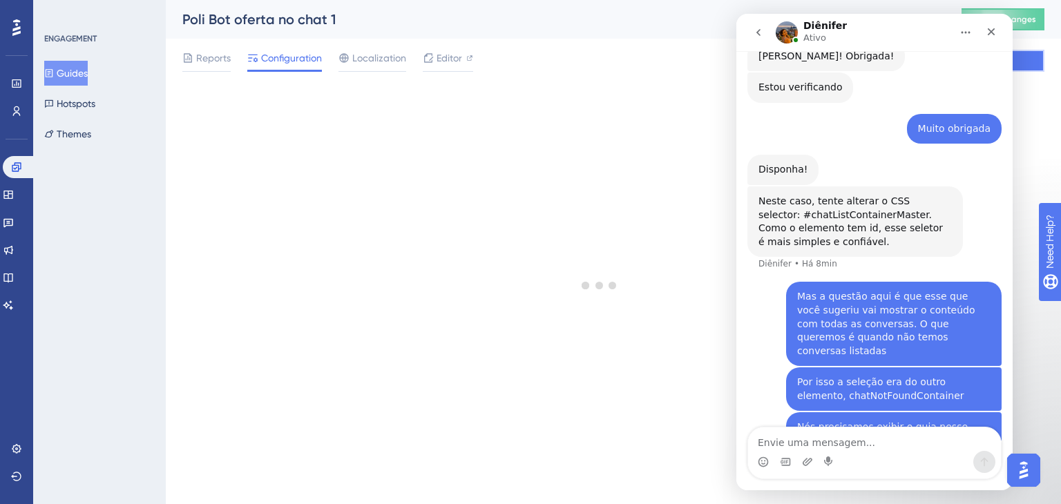
click at [1039, 67] on button "Save" at bounding box center [1003, 61] width 83 height 22
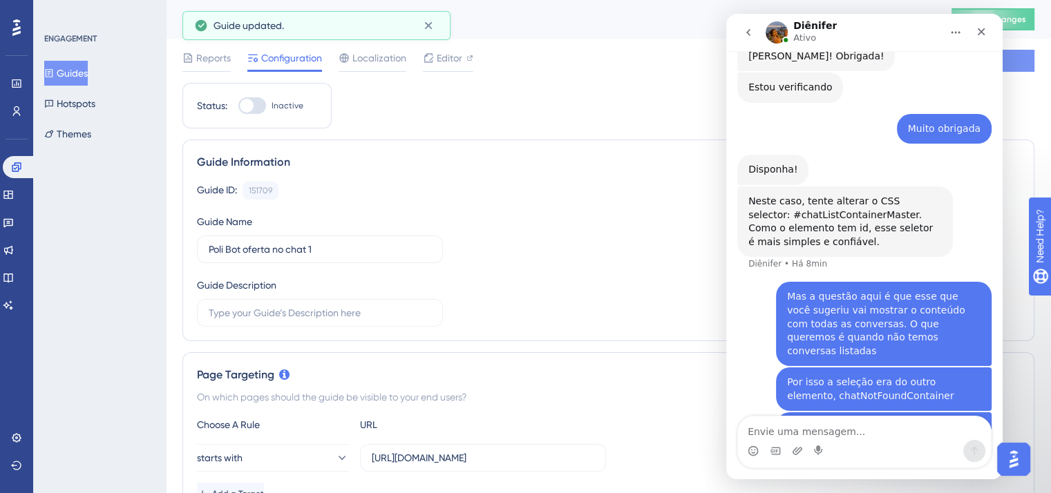
scroll to position [6592, 0]
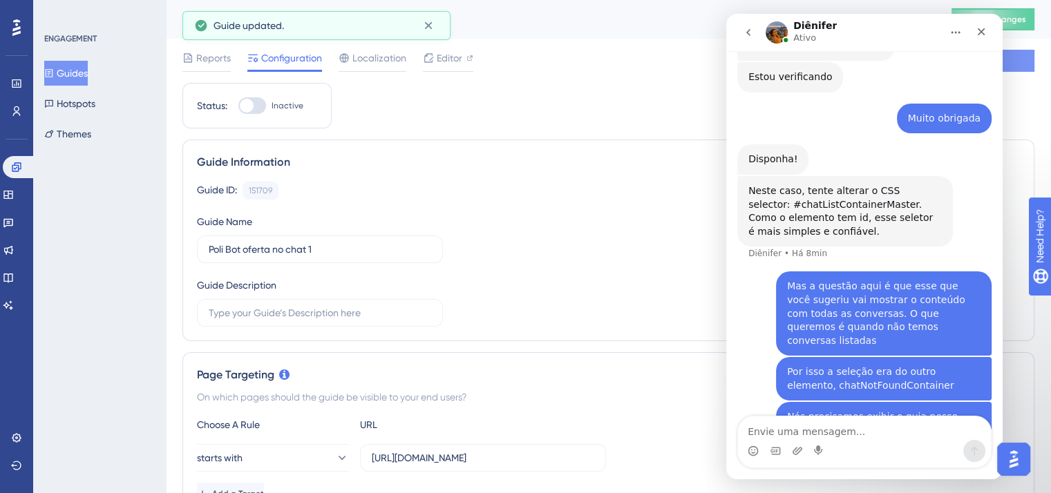
click at [1025, 64] on button "Save" at bounding box center [993, 61] width 83 height 22
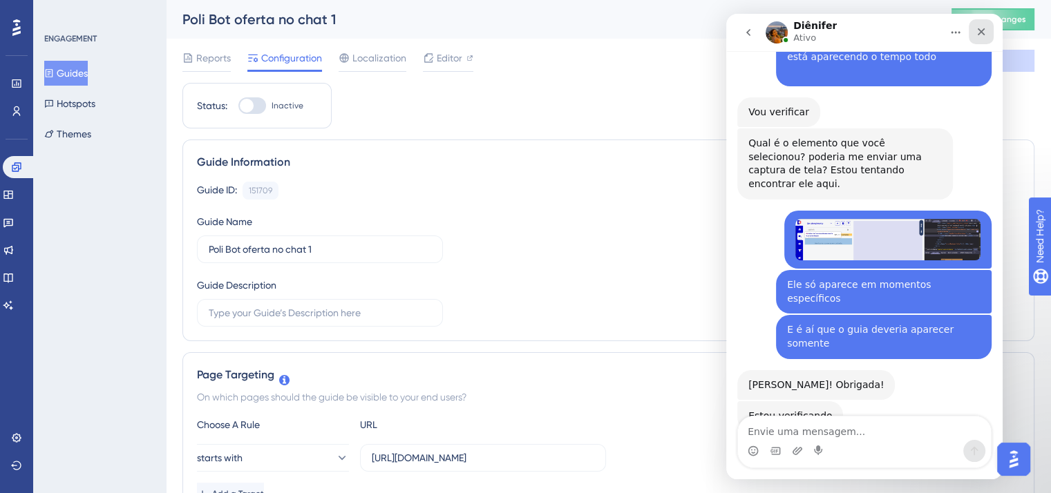
scroll to position [6166, 0]
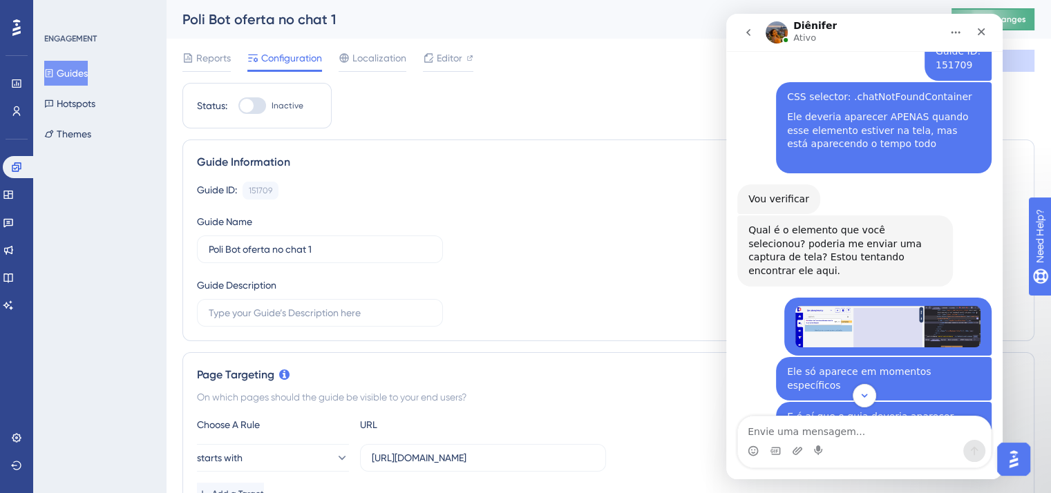
click at [1026, 24] on span "Publish Changes" at bounding box center [993, 19] width 66 height 11
click at [864, 395] on icon "Scroll to bottom" at bounding box center [864, 396] width 12 height 12
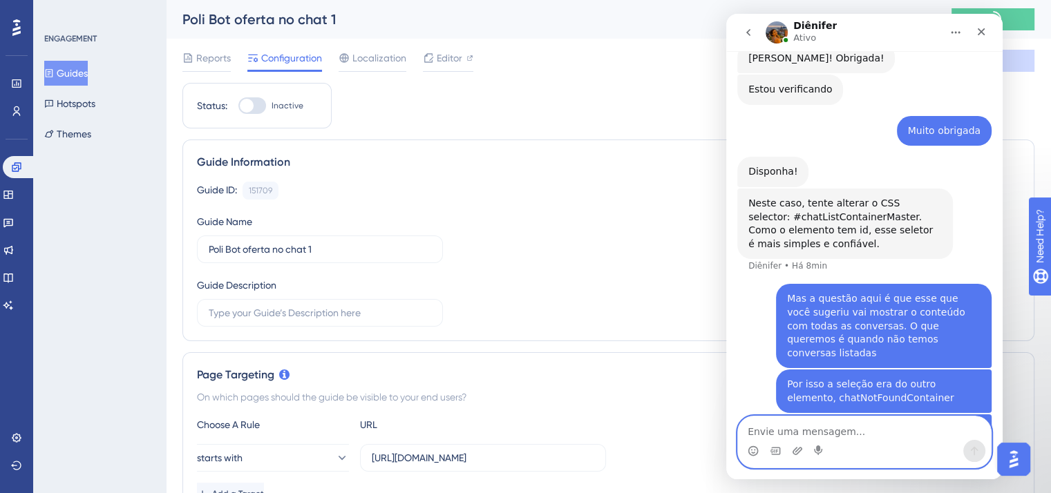
scroll to position [6581, 0]
click at [849, 433] on textarea "Envie uma mensagem..." at bounding box center [864, 428] width 253 height 23
type textarea "Sim, vou fazer um teste e já te retorno"
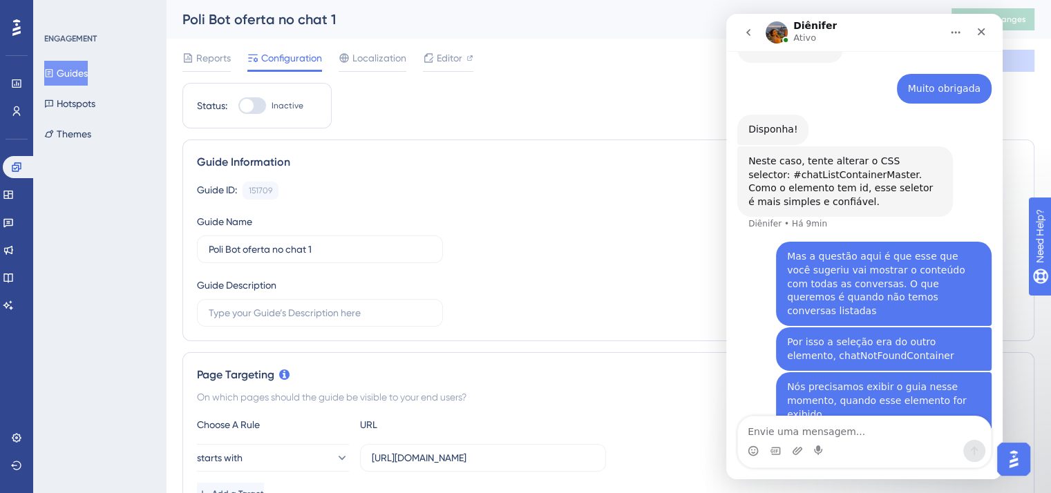
click at [80, 66] on button "Guides" at bounding box center [66, 73] width 44 height 25
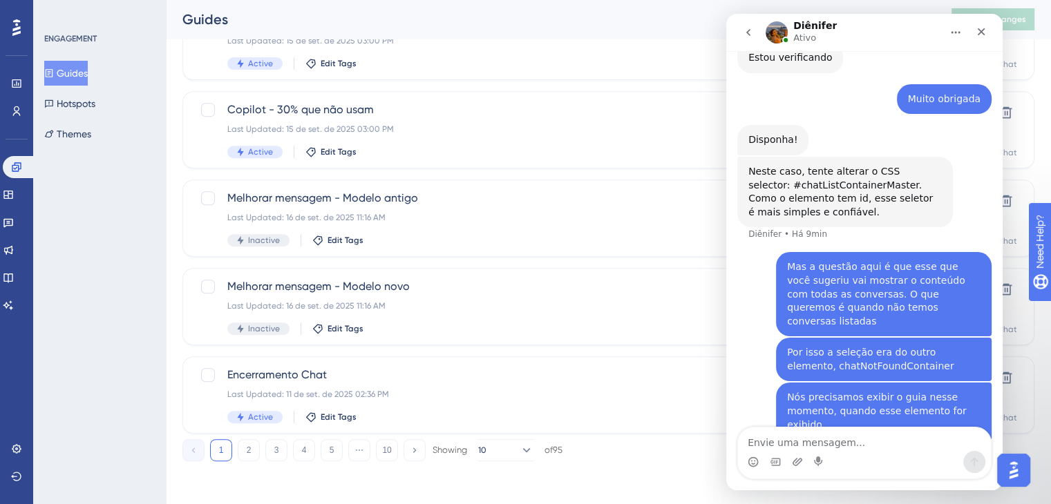
scroll to position [568, 0]
click at [519, 455] on icon at bounding box center [526, 449] width 14 height 14
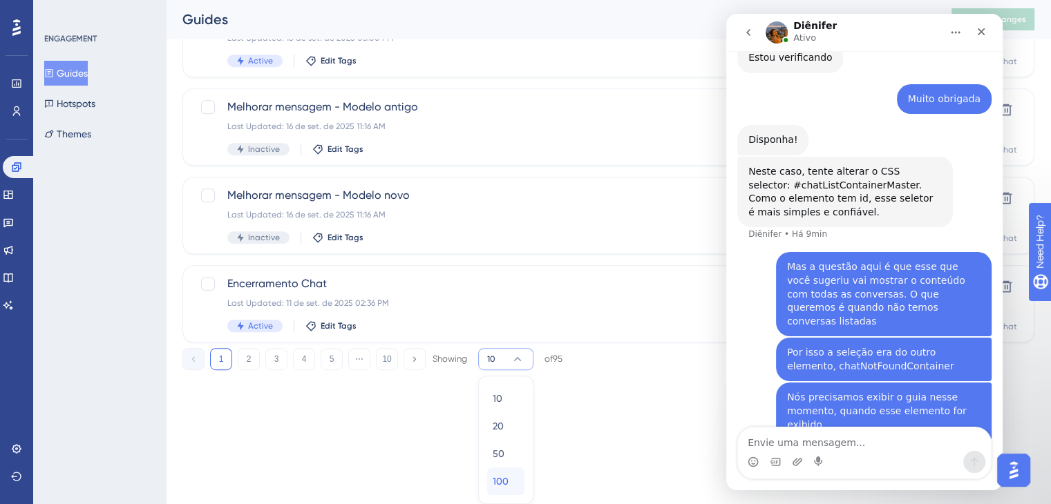
click at [511, 484] on div "100 100" at bounding box center [506, 482] width 26 height 28
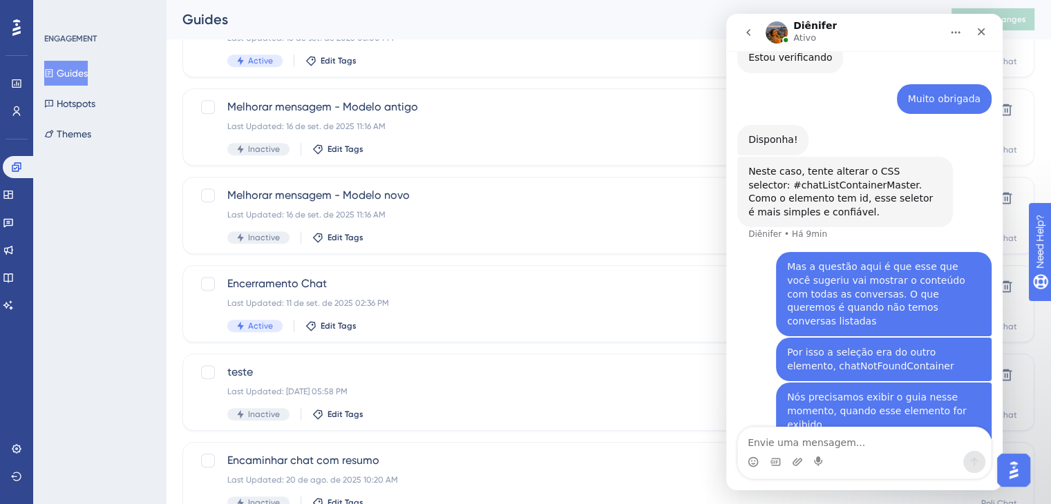
scroll to position [1072, 0]
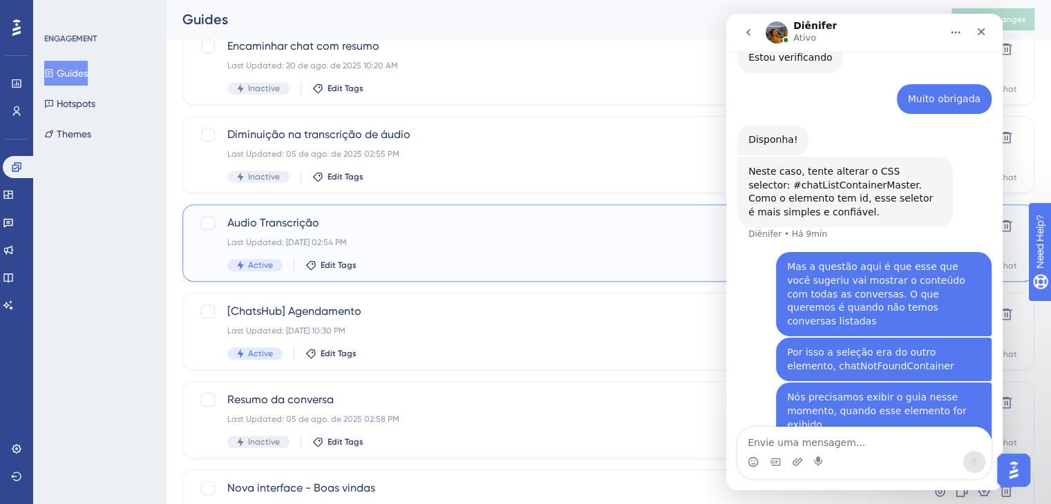
click at [446, 233] on div "Audio Transcrição Last Updated: [DATE] 02:54 PM Active Edit Tags" at bounding box center [553, 243] width 652 height 57
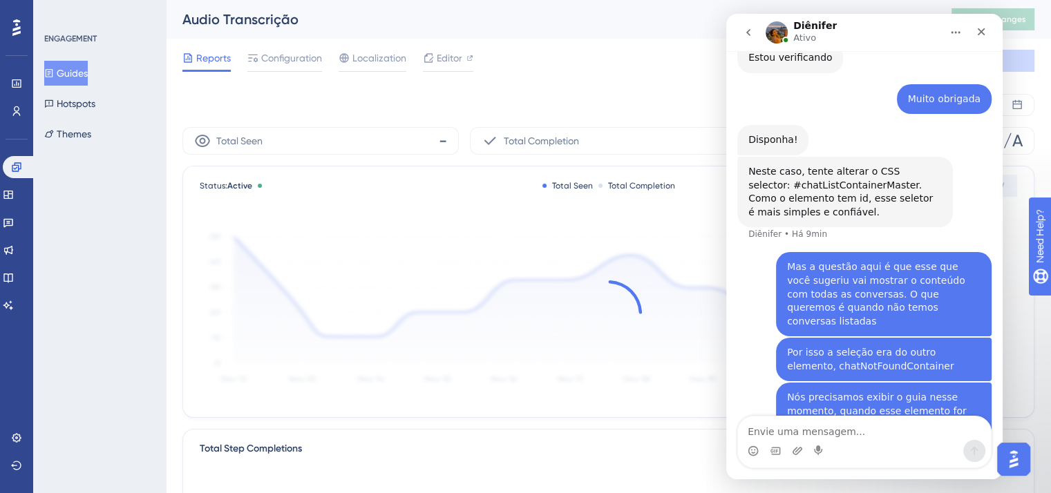
scroll to position [6622, 0]
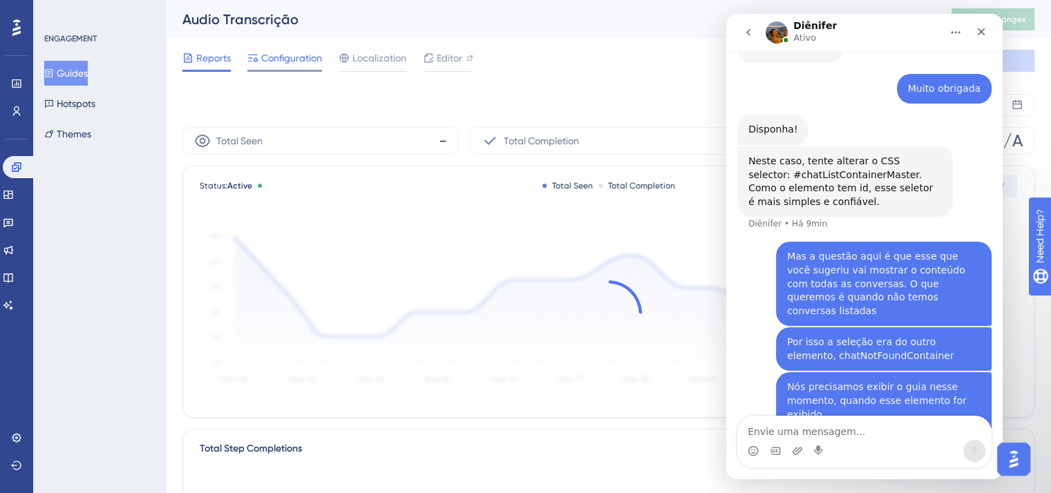
click at [282, 59] on span "Configuration" at bounding box center [291, 58] width 61 height 17
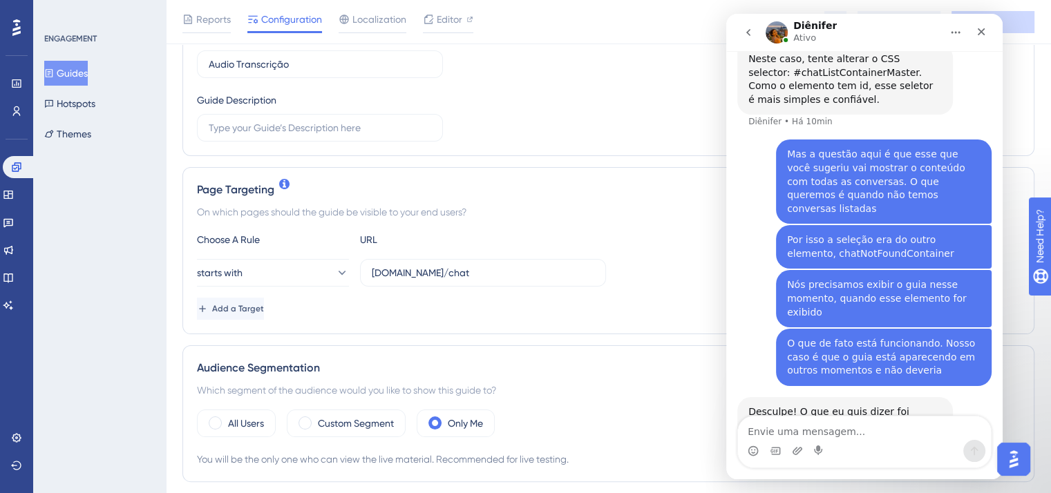
scroll to position [207, 0]
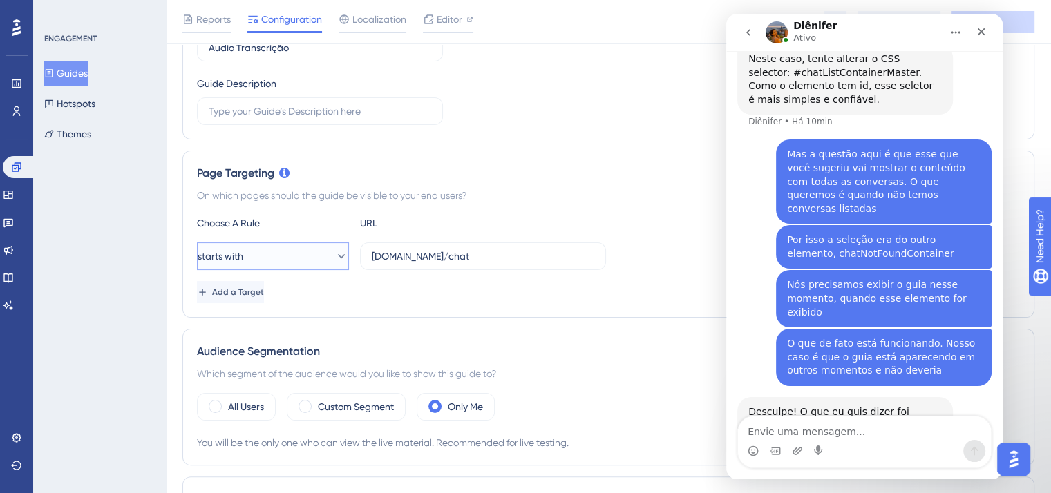
click at [314, 252] on button "starts with" at bounding box center [273, 257] width 152 height 28
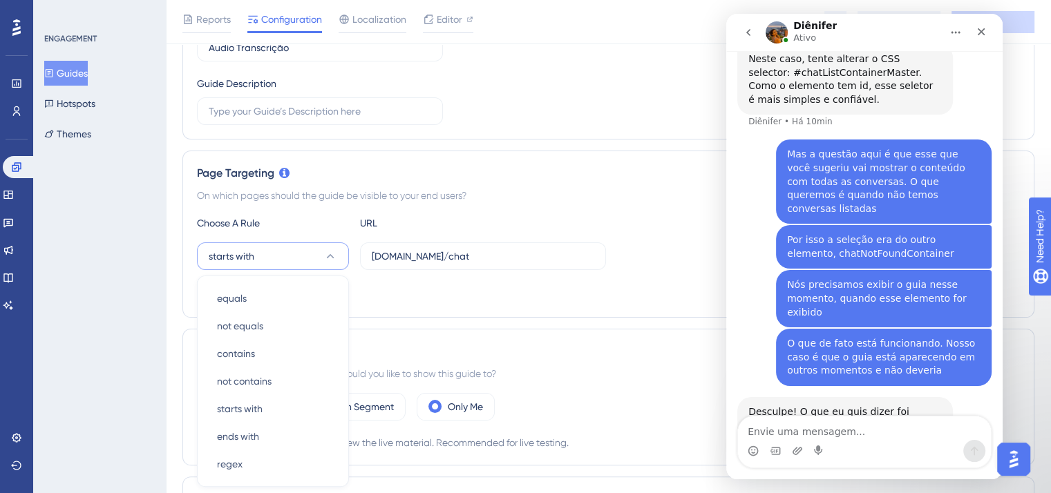
scroll to position [340, 0]
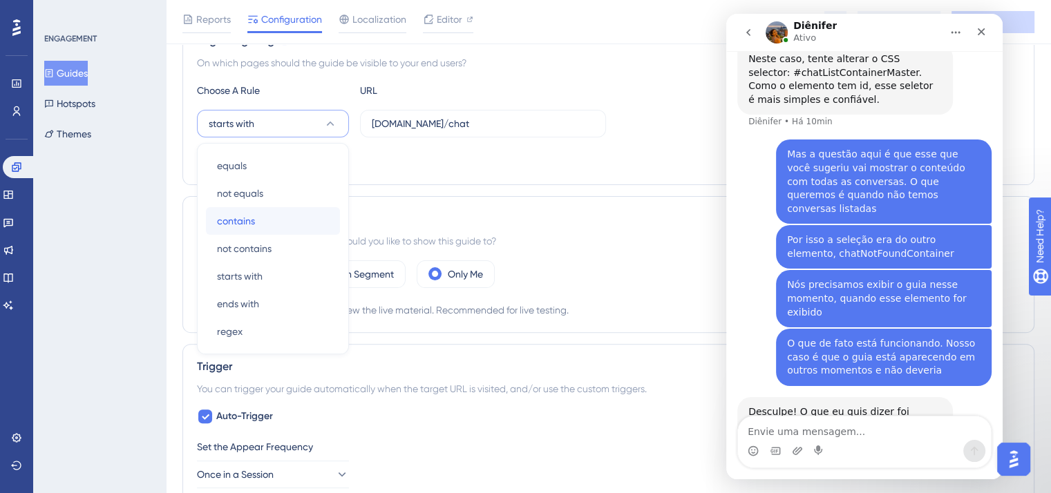
click at [305, 220] on div "contains contains" at bounding box center [273, 221] width 112 height 28
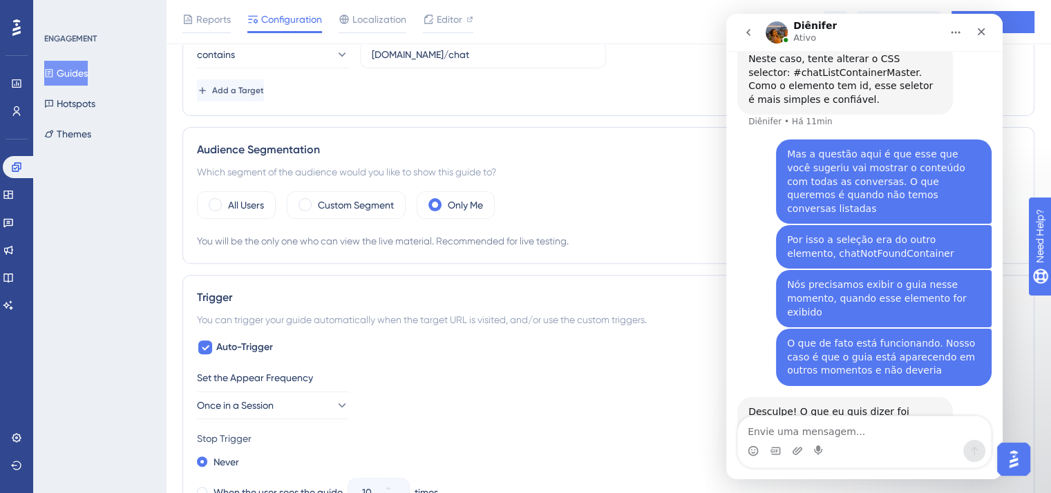
scroll to position [547, 0]
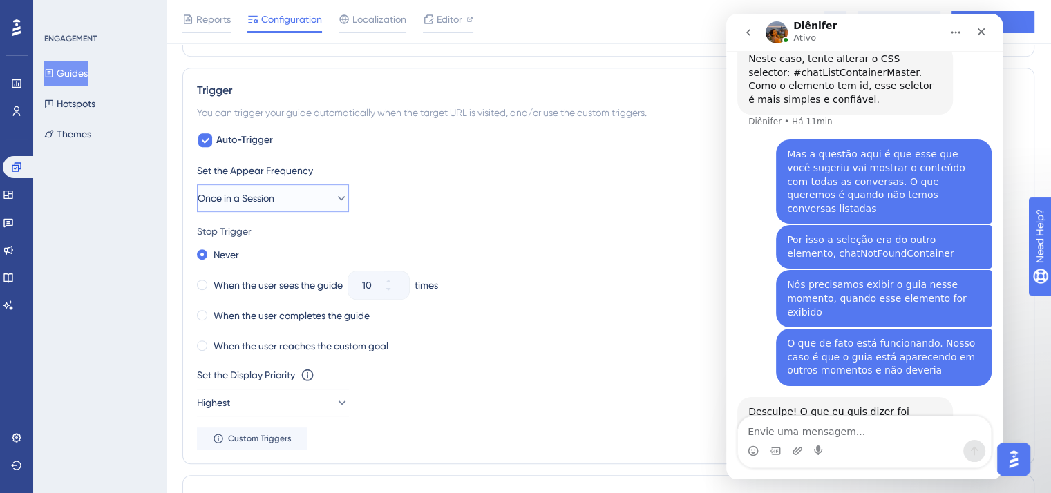
click at [311, 195] on button "Once in a Session" at bounding box center [273, 199] width 152 height 28
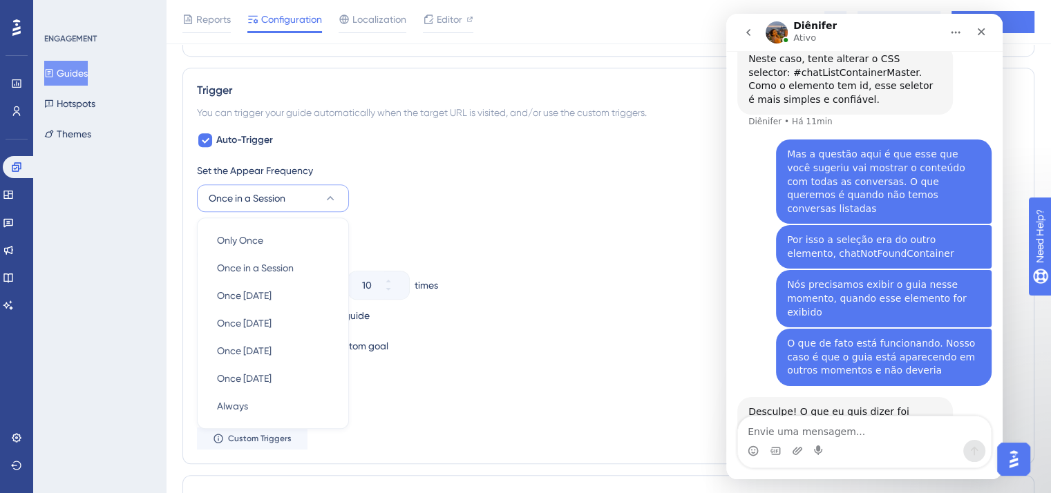
scroll to position [691, 0]
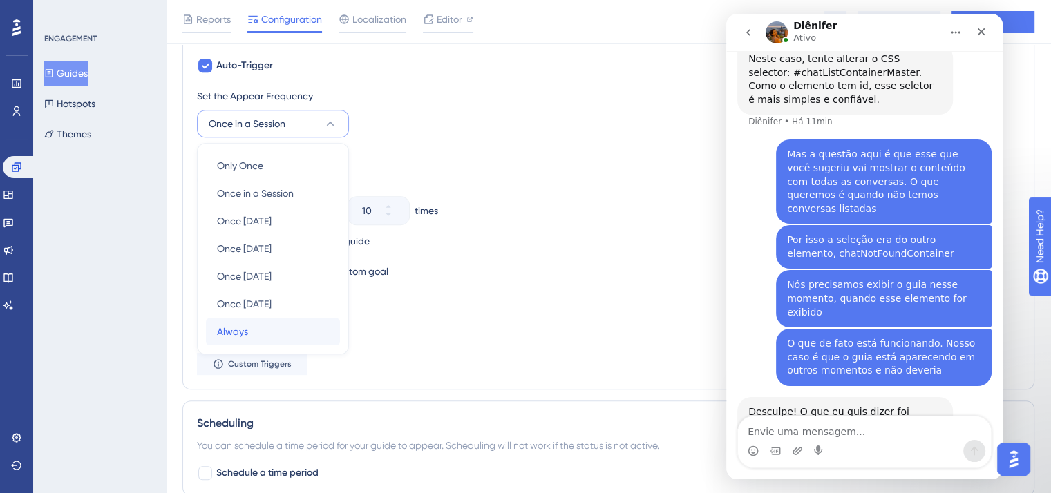
click at [290, 333] on div "Always Always" at bounding box center [273, 332] width 112 height 28
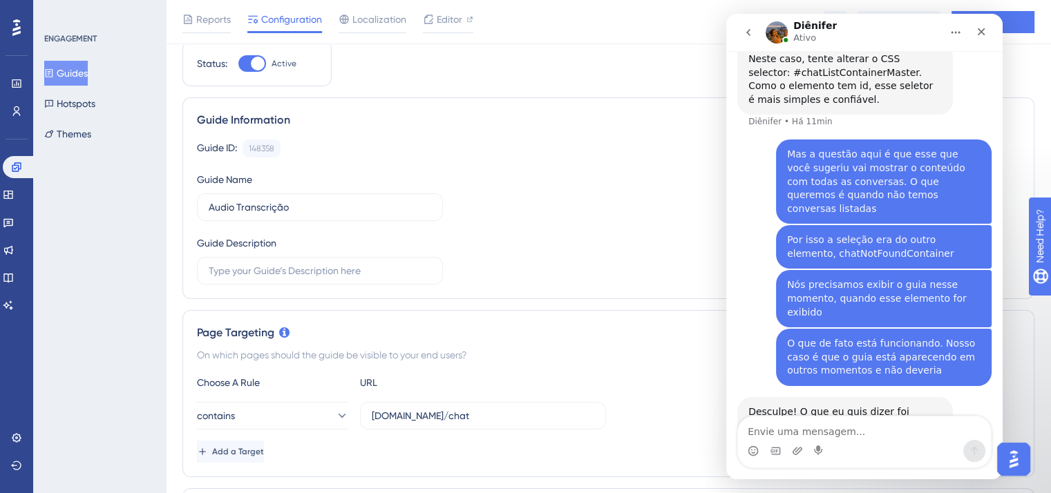
scroll to position [0, 0]
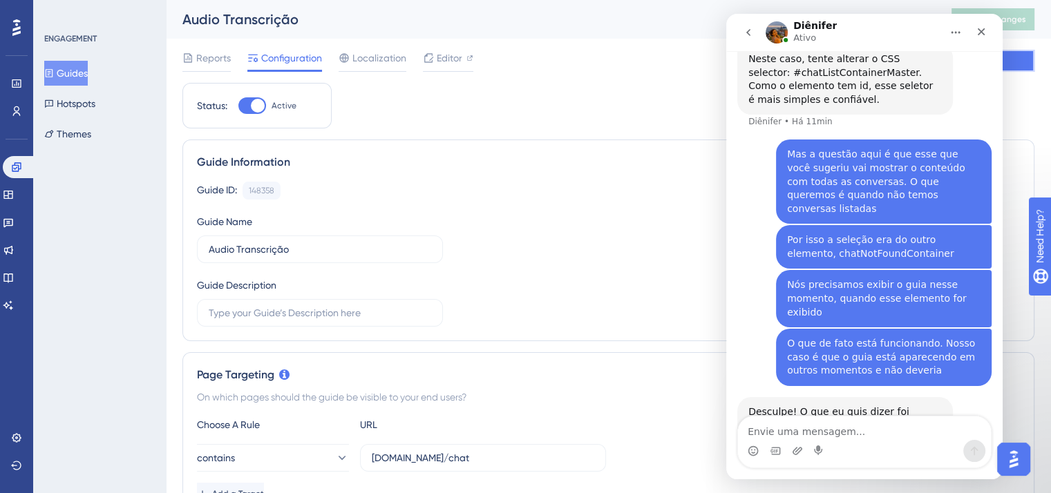
click at [1017, 68] on button "Save" at bounding box center [993, 61] width 83 height 22
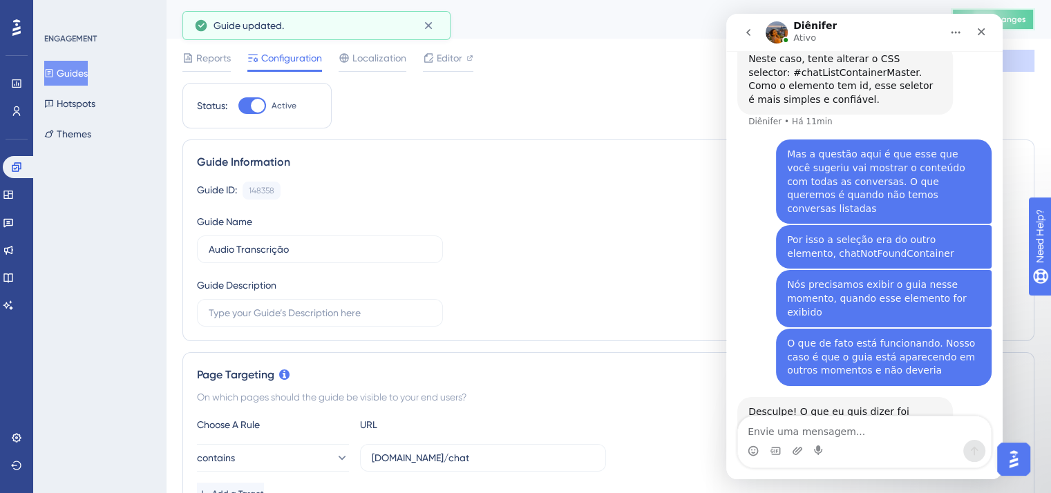
click at [1023, 20] on span "Publish Changes" at bounding box center [993, 19] width 66 height 11
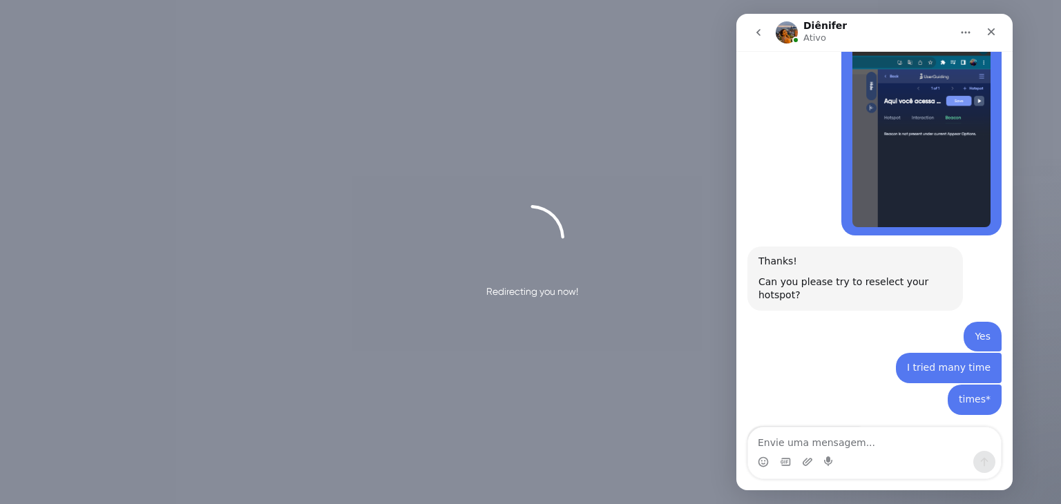
scroll to position [3506, 0]
